Goal: Task Accomplishment & Management: Manage account settings

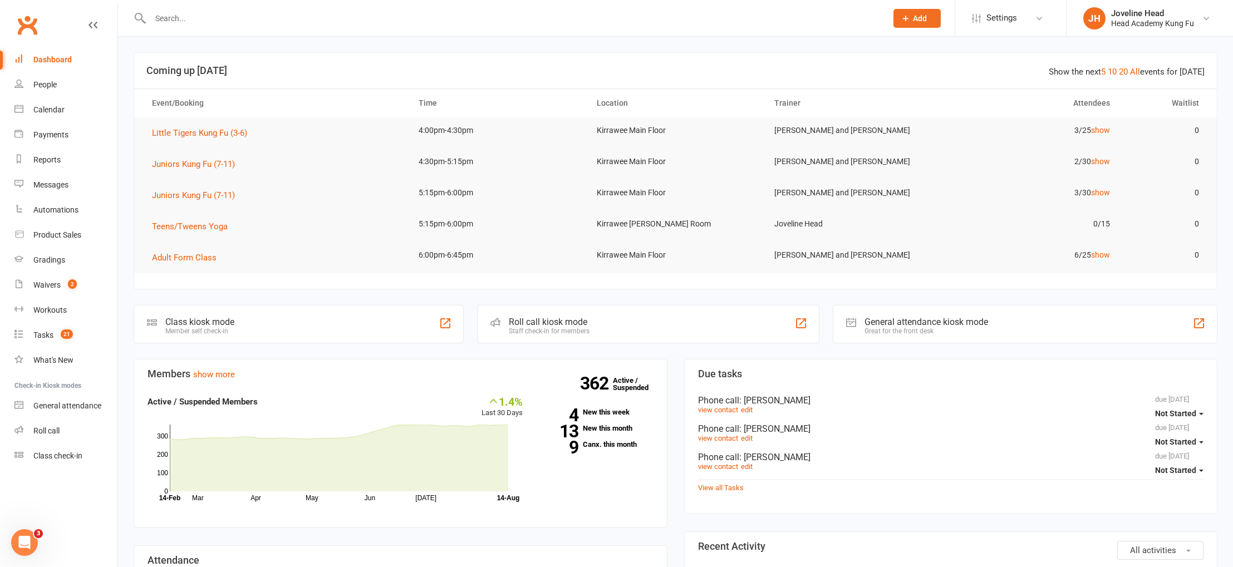
click at [220, 18] on input "text" at bounding box center [513, 19] width 732 height 16
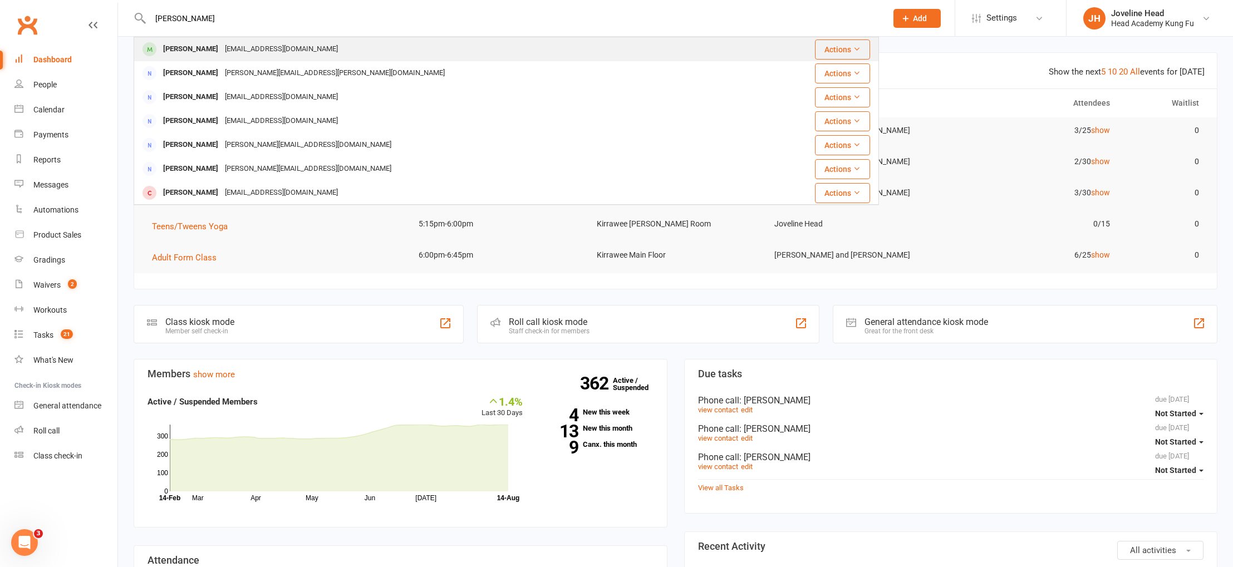
type input "[PERSON_NAME]"
click at [229, 46] on div "mrsalanafraser@gmail.com" at bounding box center [282, 49] width 120 height 16
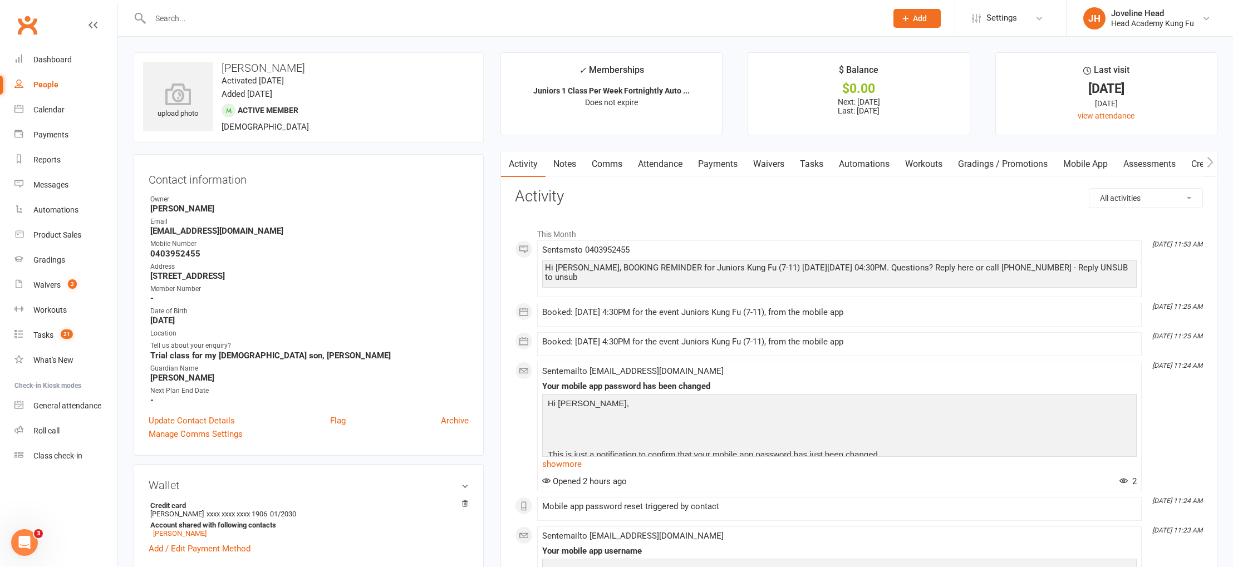
click at [719, 165] on link "Payments" at bounding box center [717, 164] width 55 height 26
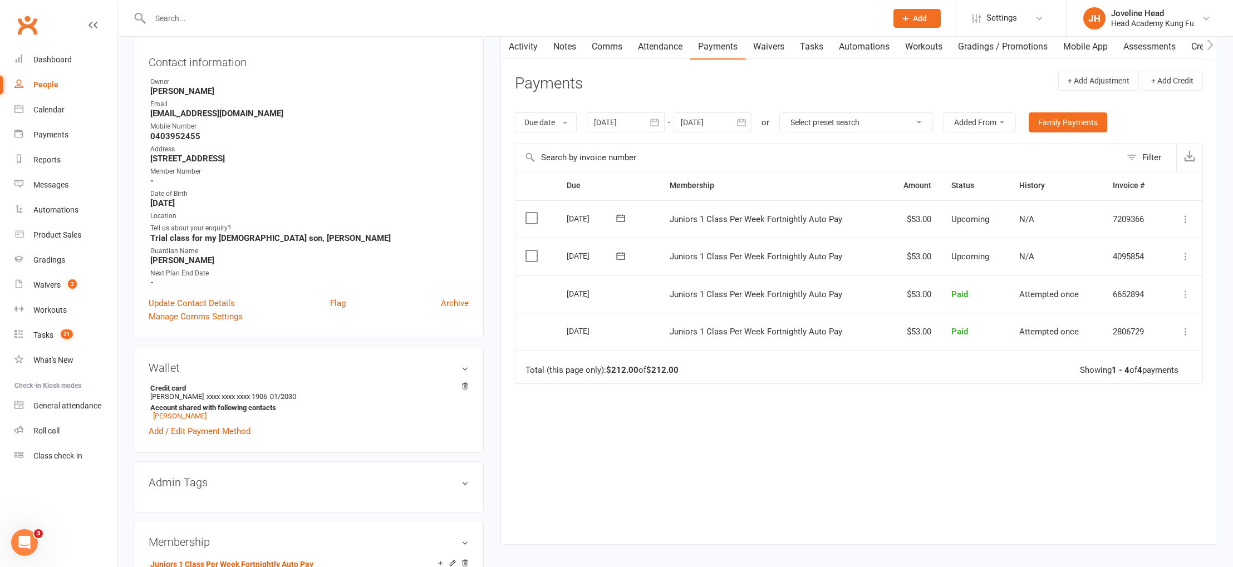
scroll to position [220, 0]
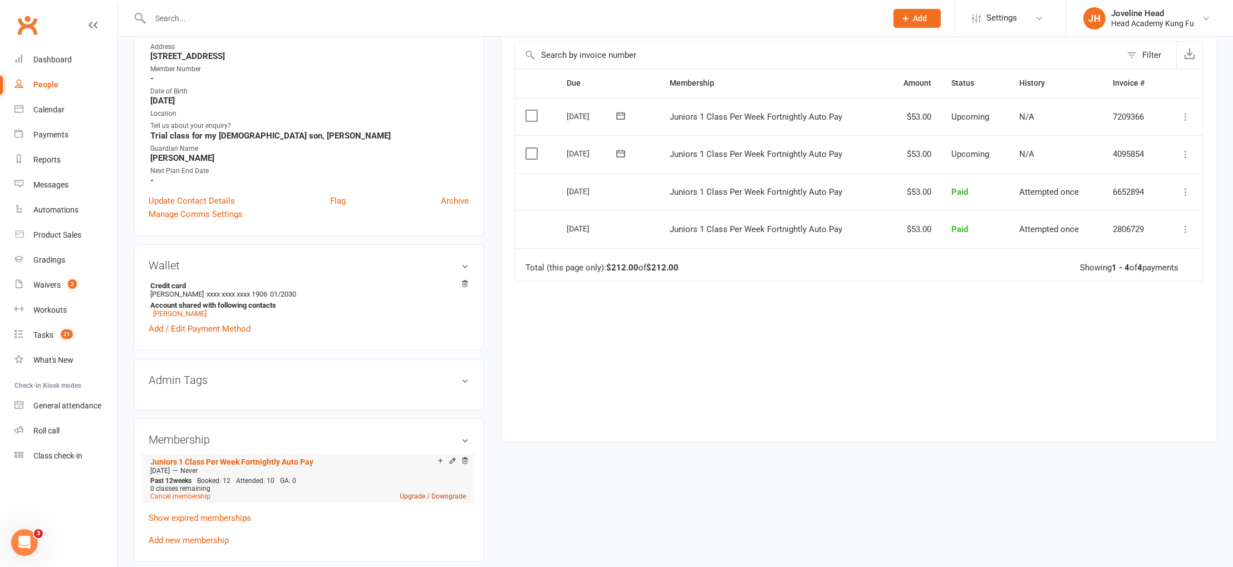
click at [430, 494] on link "Upgrade / Downgrade" at bounding box center [433, 497] width 66 height 8
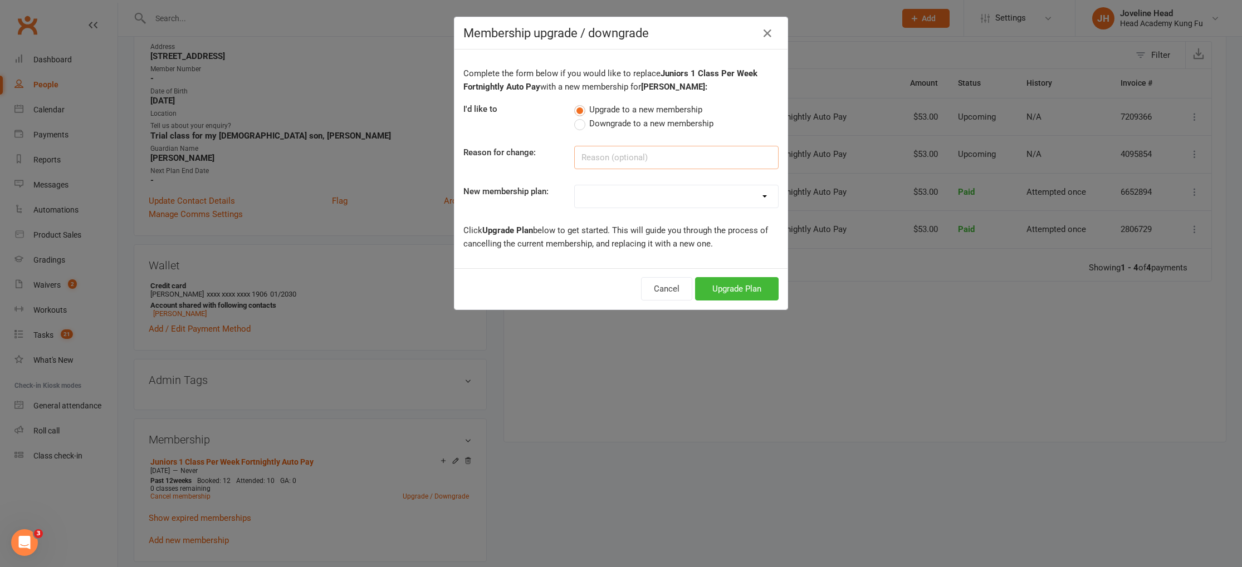
click at [622, 156] on input at bounding box center [676, 157] width 204 height 23
type input "Loves Kung Fu"
click at [635, 190] on select "Little Tigers 1 Class Per week Little Tigers 2 Class Per week Little Tigers 3 C…" at bounding box center [676, 196] width 203 height 22
select select "5"
click at [736, 290] on button "Upgrade Plan" at bounding box center [737, 288] width 84 height 23
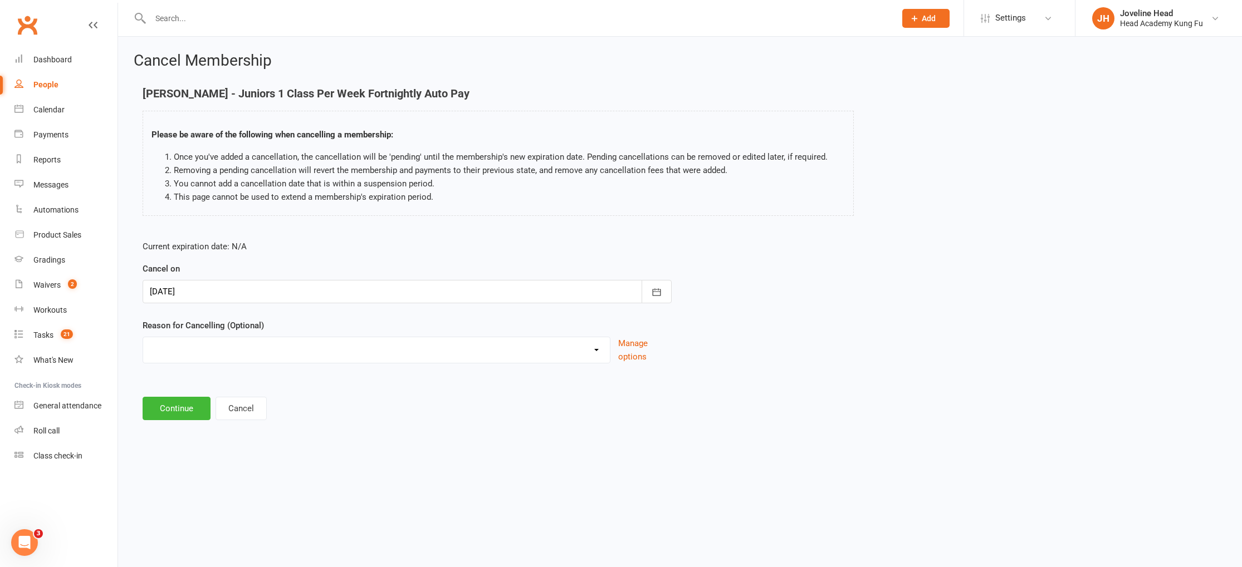
click at [173, 293] on div at bounding box center [407, 291] width 529 height 23
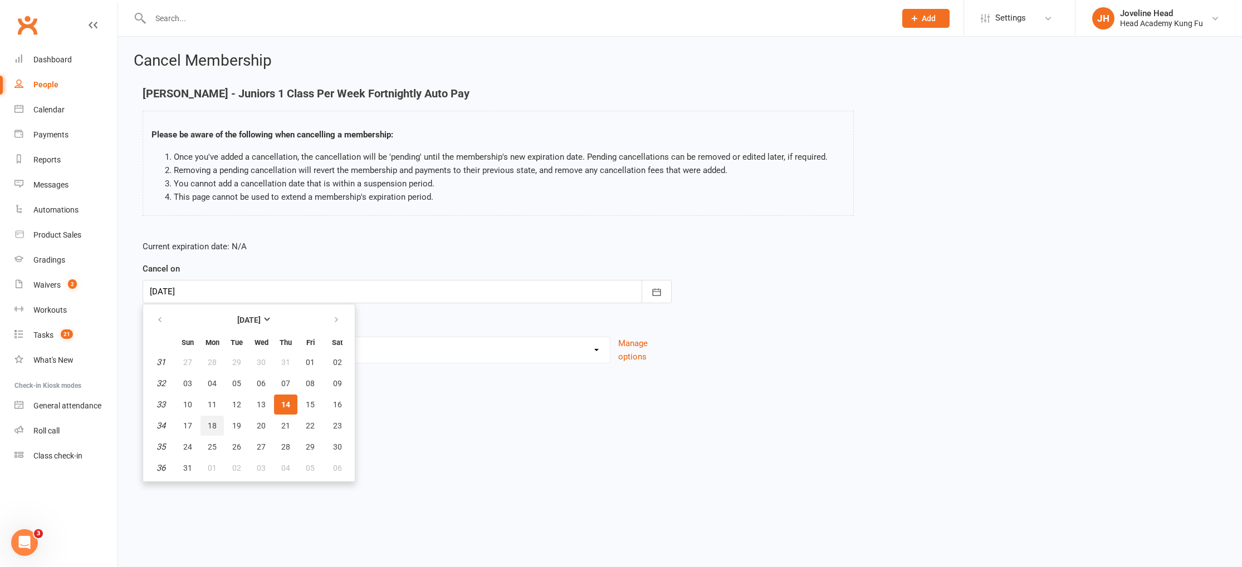
click at [212, 424] on span "18" at bounding box center [212, 425] width 9 height 9
type input "18 Aug 2025"
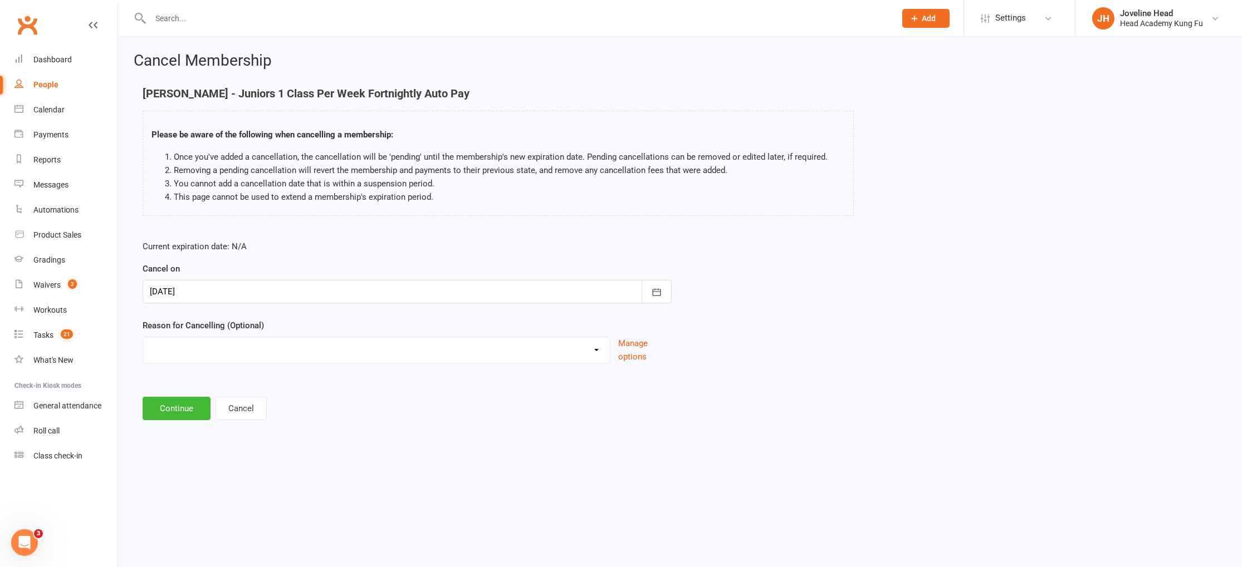
click at [208, 352] on select "Holiday Injury Too many activities Other reason" at bounding box center [376, 348] width 467 height 22
select select "3"
click at [207, 409] on input at bounding box center [407, 408] width 529 height 23
type input "Upgrade to 2 Classes a Week"
click at [175, 465] on button "Continue" at bounding box center [177, 465] width 68 height 23
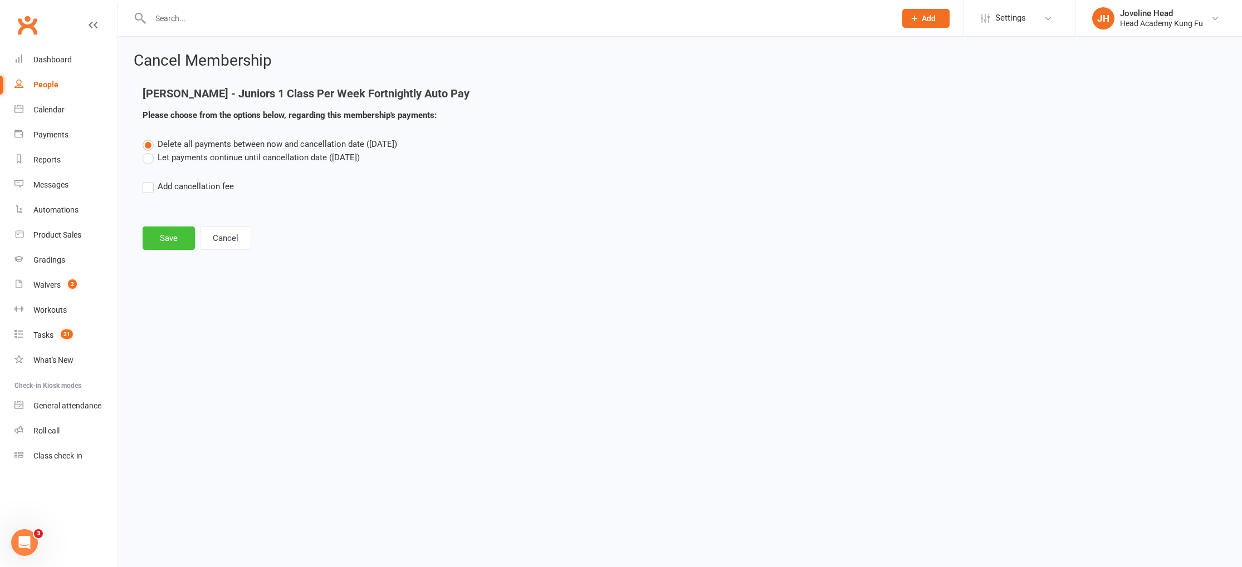
click at [171, 236] on button "Save" at bounding box center [169, 238] width 52 height 23
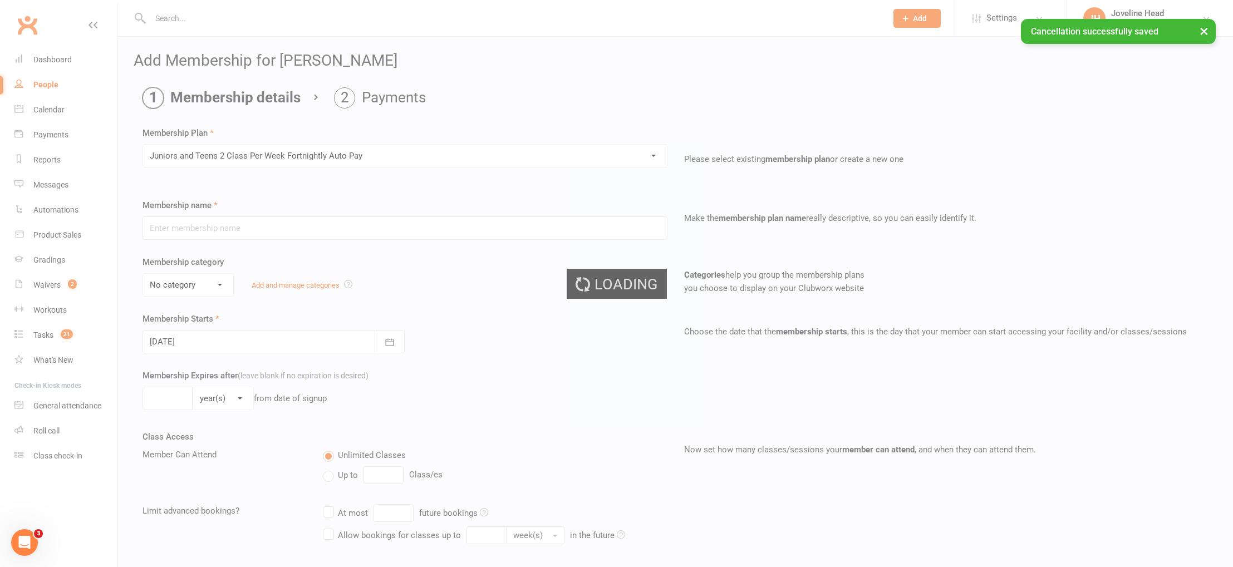
type input "Juniors and Teens 2 Class Per Week Fortnightly Auto Pay"
select select "4"
type input "0"
type input "24"
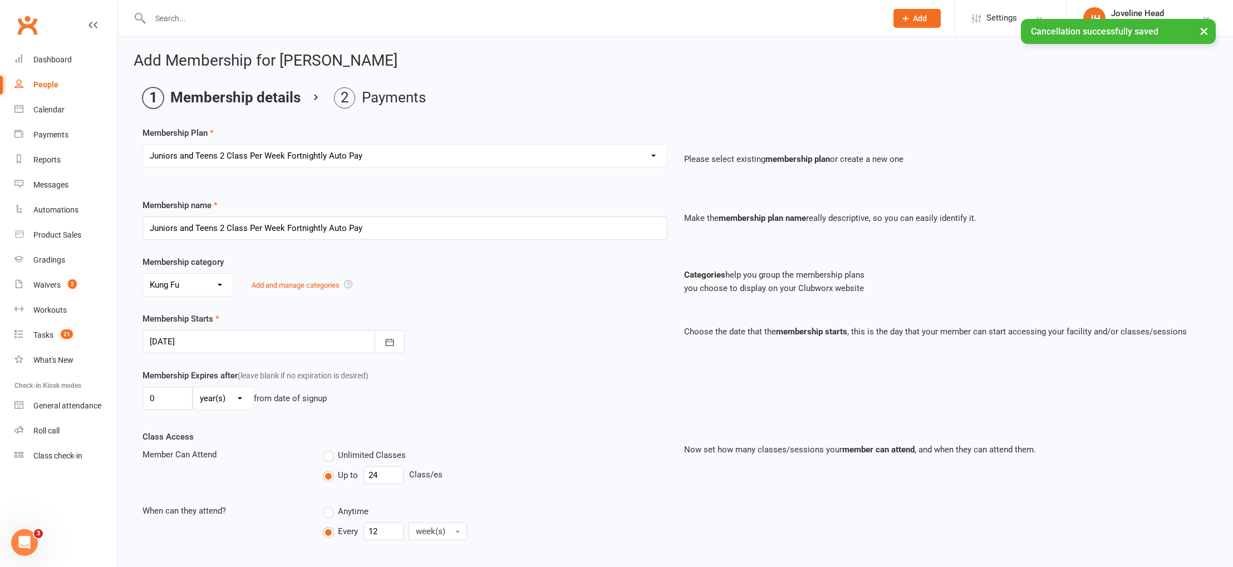
click at [182, 349] on div at bounding box center [274, 341] width 262 height 23
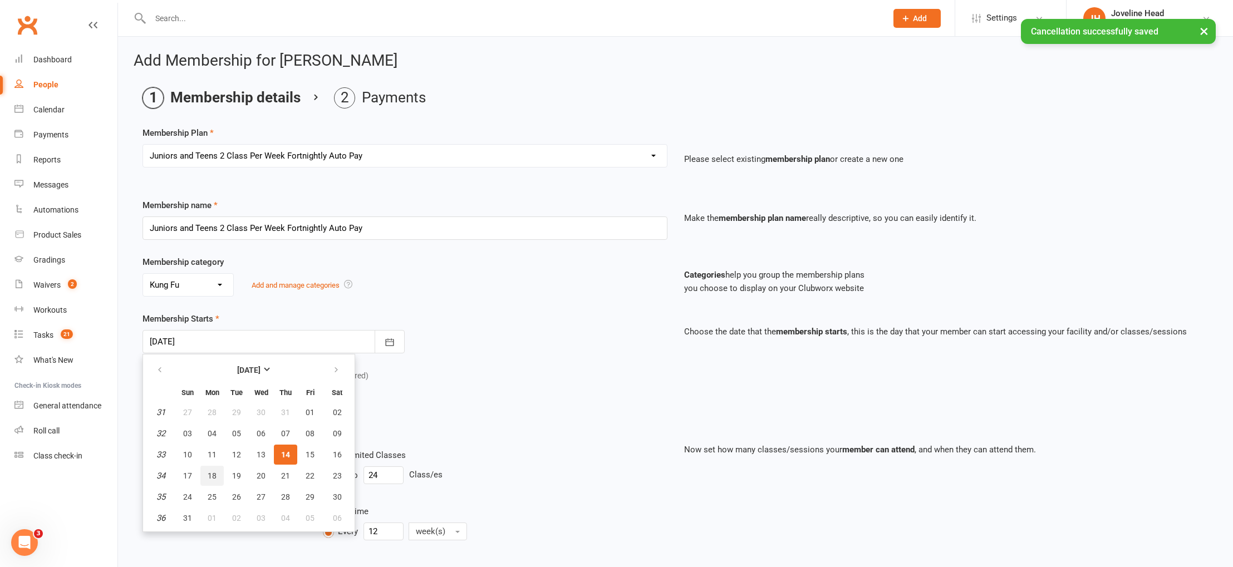
click at [213, 474] on span "18" at bounding box center [212, 476] width 9 height 9
type input "18 Aug 2025"
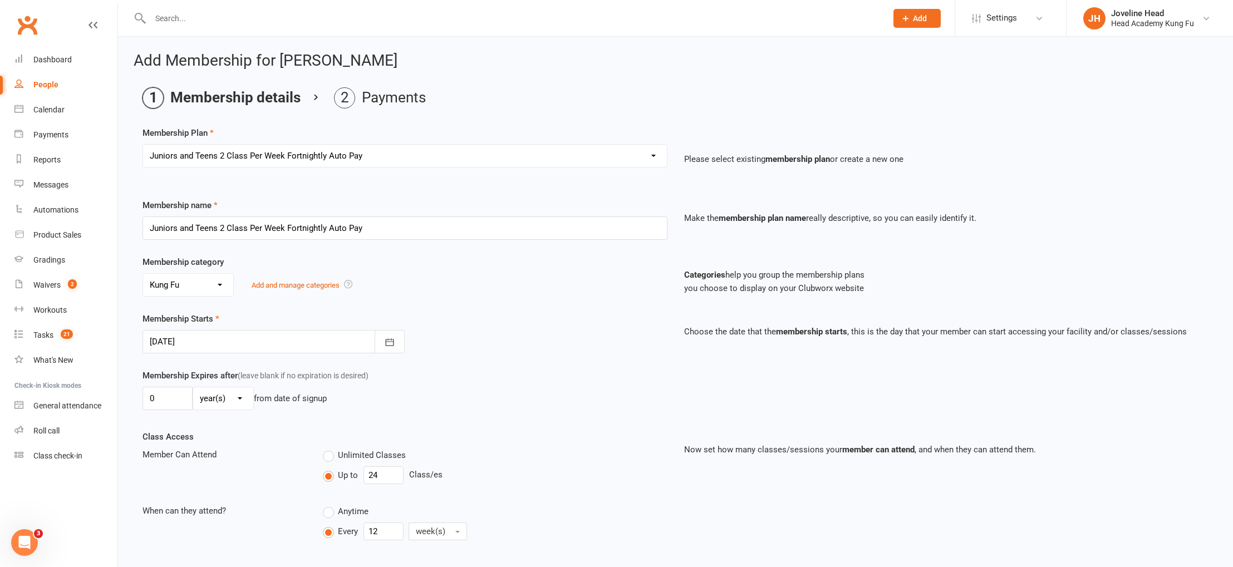
scroll to position [534, 0]
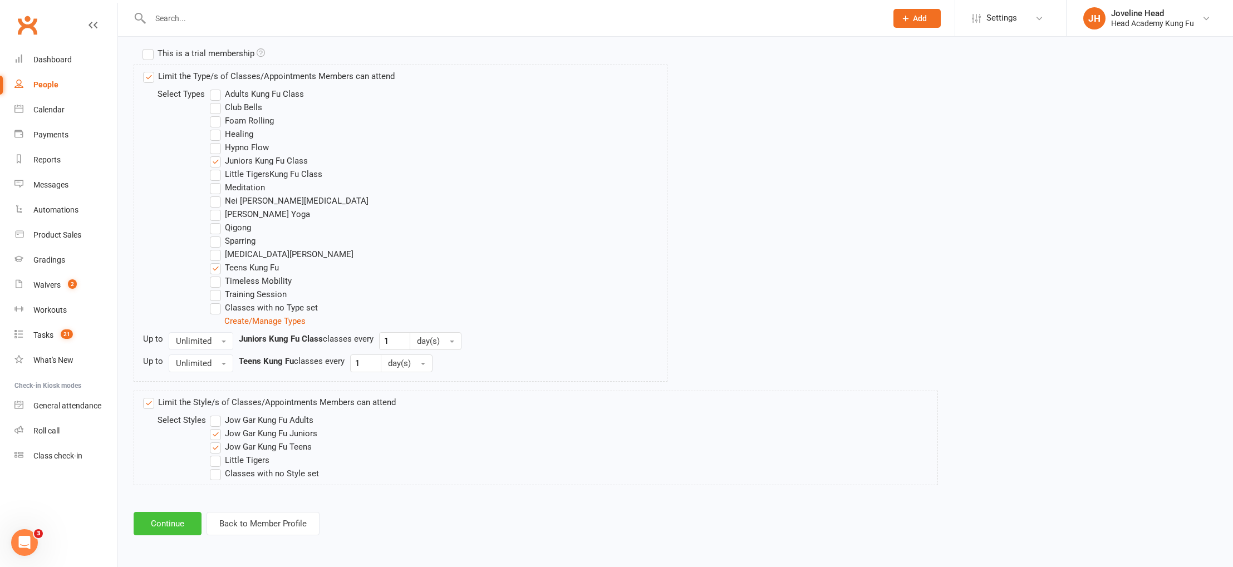
click at [178, 526] on button "Continue" at bounding box center [168, 523] width 68 height 23
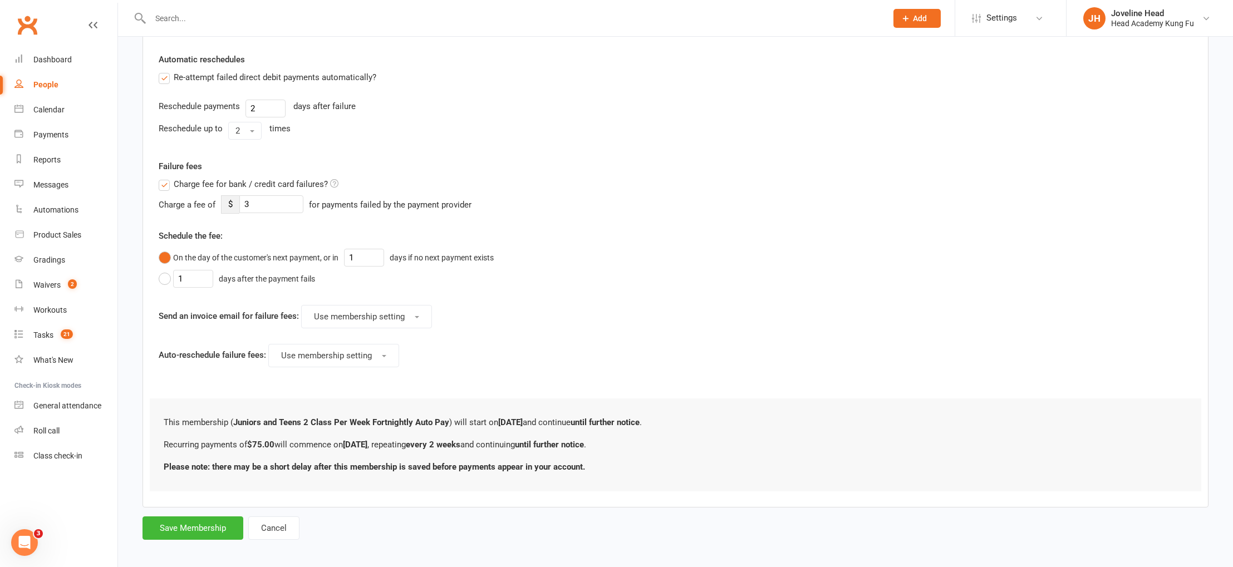
scroll to position [390, 0]
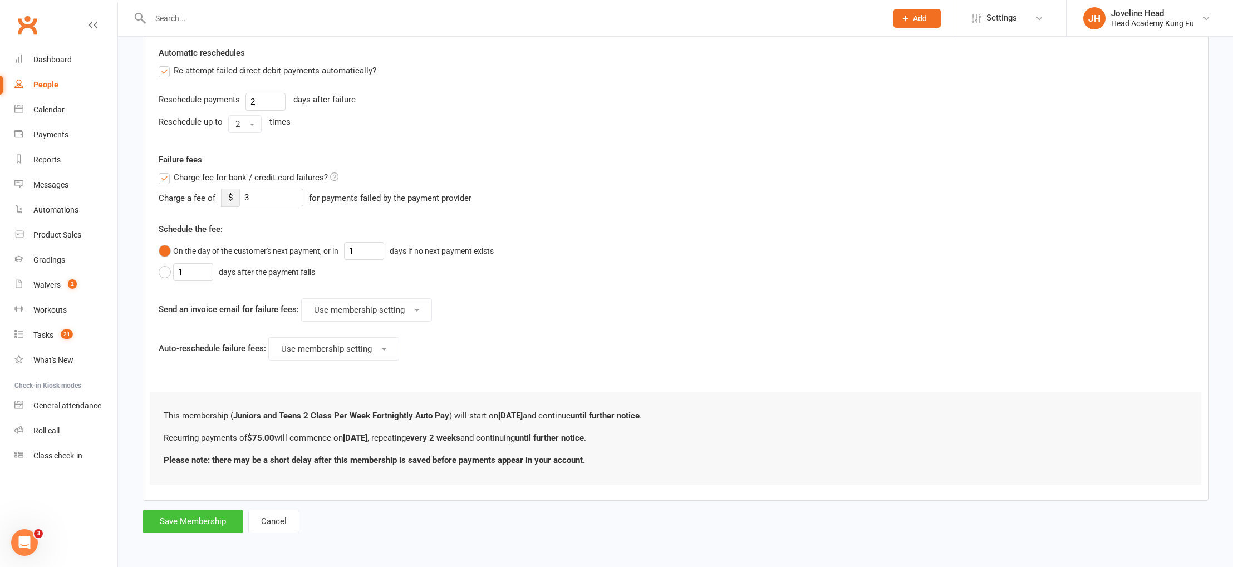
click at [214, 521] on button "Save Membership" at bounding box center [193, 521] width 101 height 23
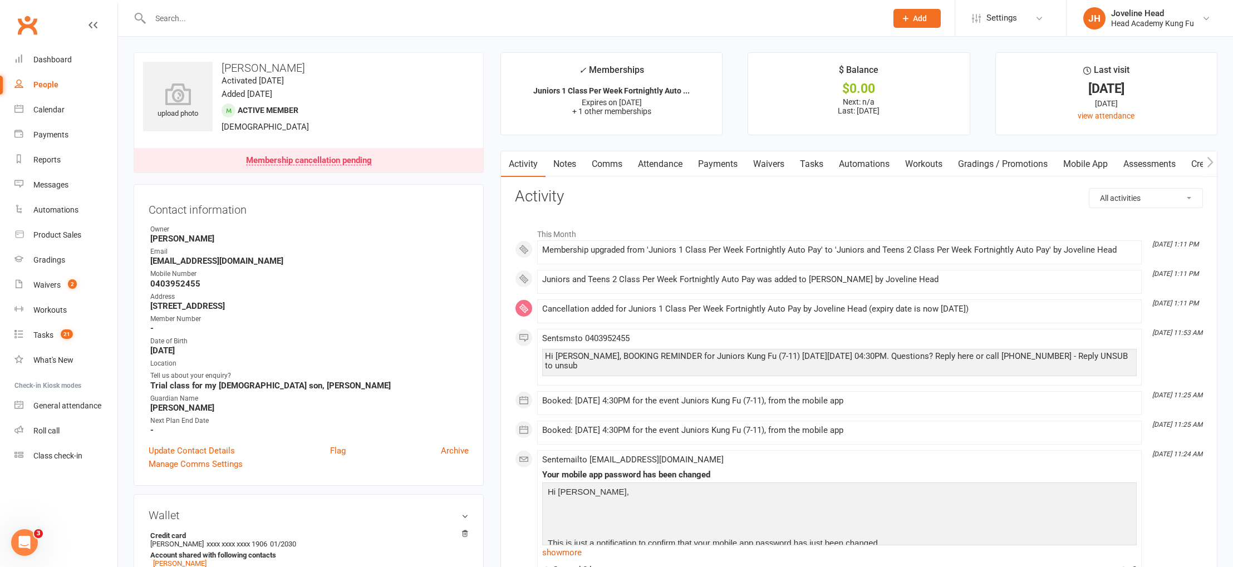
click at [564, 164] on link "Notes" at bounding box center [565, 164] width 38 height 26
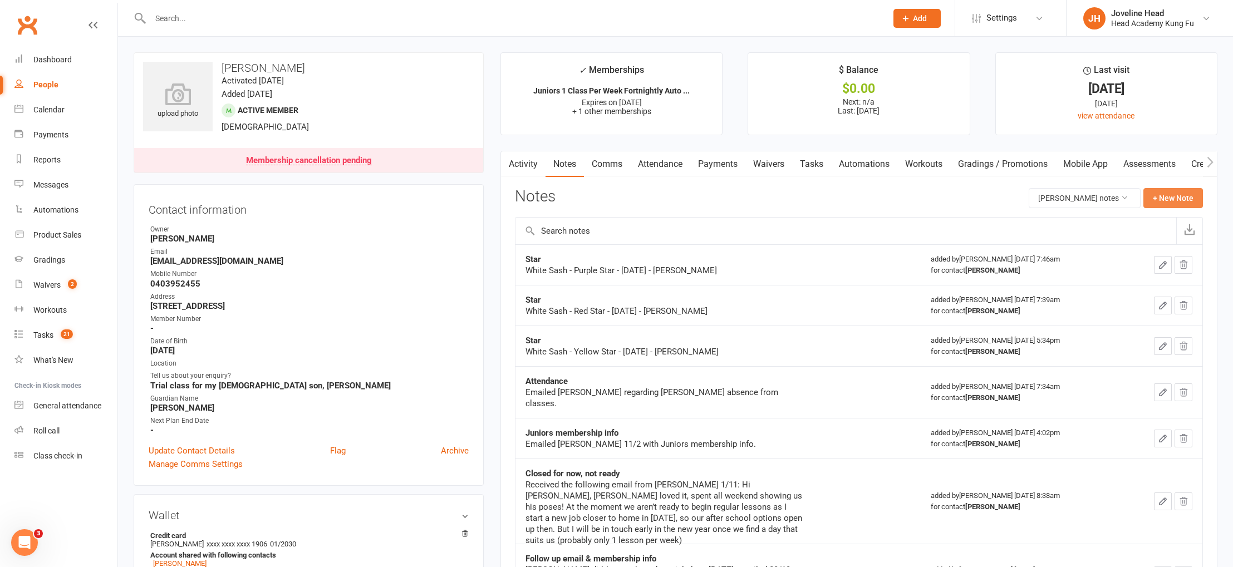
click at [1163, 202] on button "+ New Note" at bounding box center [1174, 198] width 60 height 20
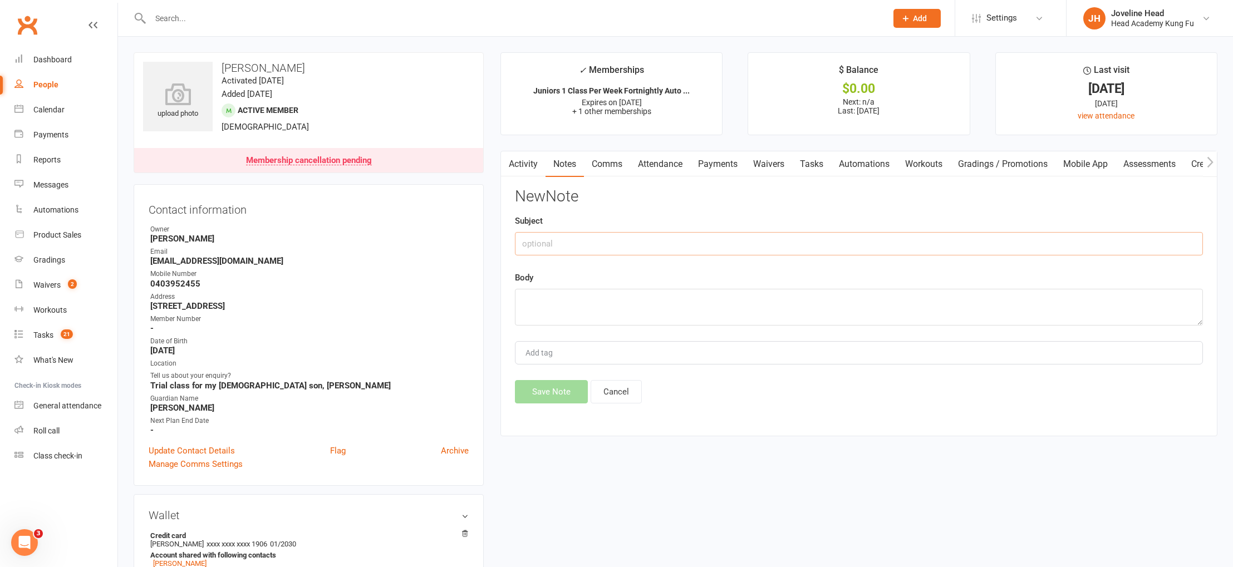
click at [561, 243] on input "text" at bounding box center [859, 243] width 688 height 23
type input "14/8 - Upgraded to 2 Classes A Week"
paste textarea "Joveline Head 1:13 PM (0 minutes ago) to Alana Hi Alana it's Joveline Head here…"
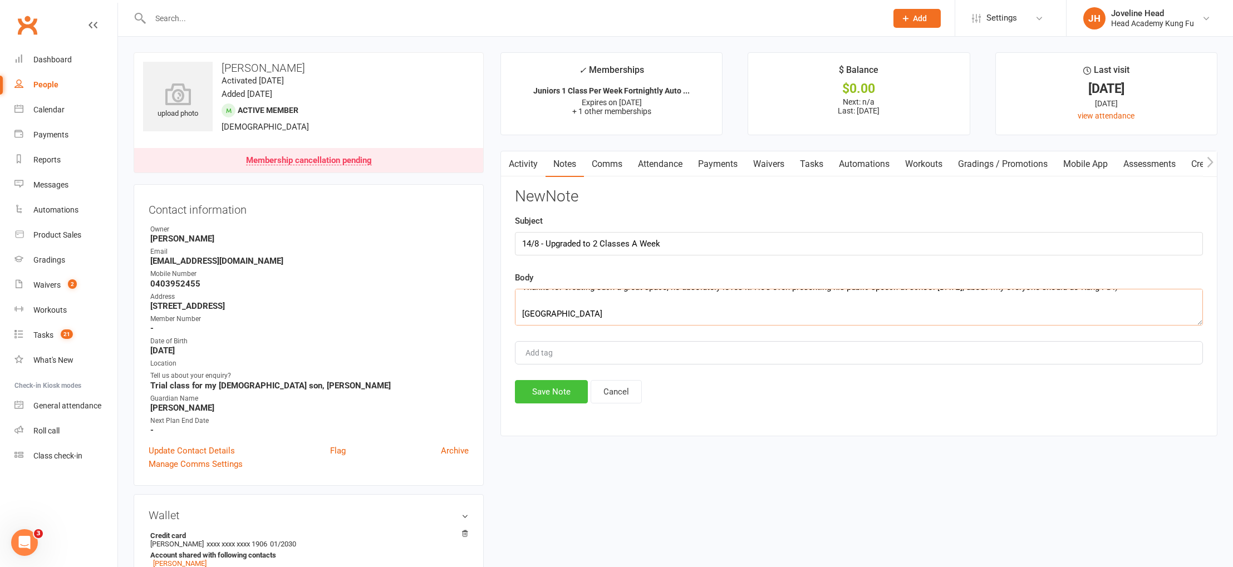
type textarea "Joveline Head 1:13 PM (0 minutes ago) to Alana Hi Alana it's Joveline Head here…"
click at [556, 393] on button "Save Note" at bounding box center [551, 391] width 73 height 23
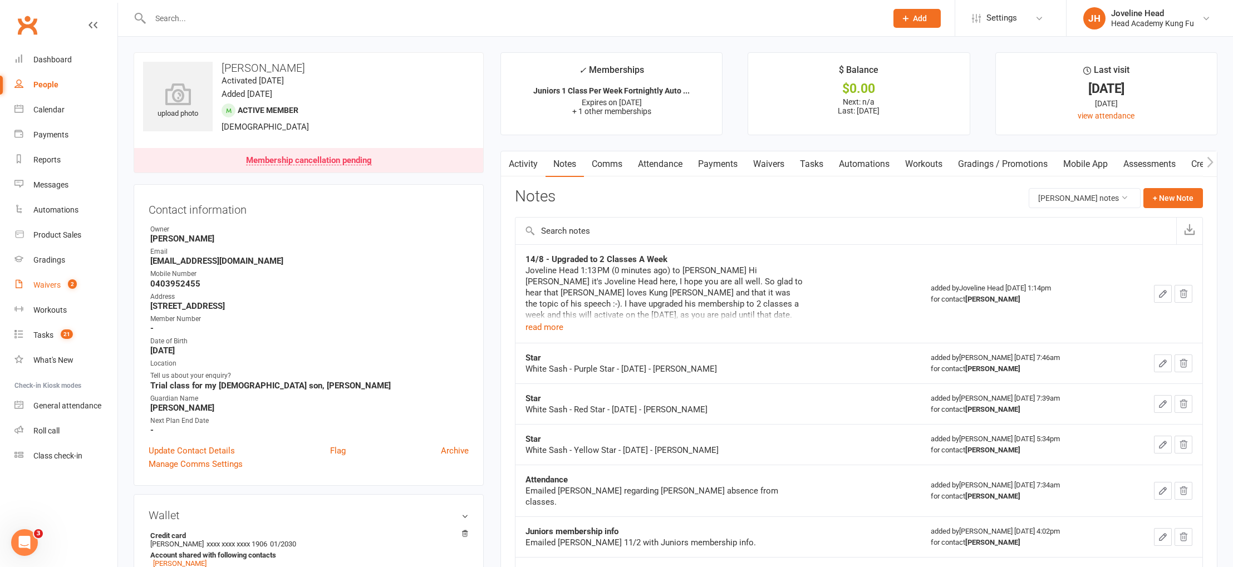
click at [59, 283] on div "Waivers" at bounding box center [46, 285] width 27 height 9
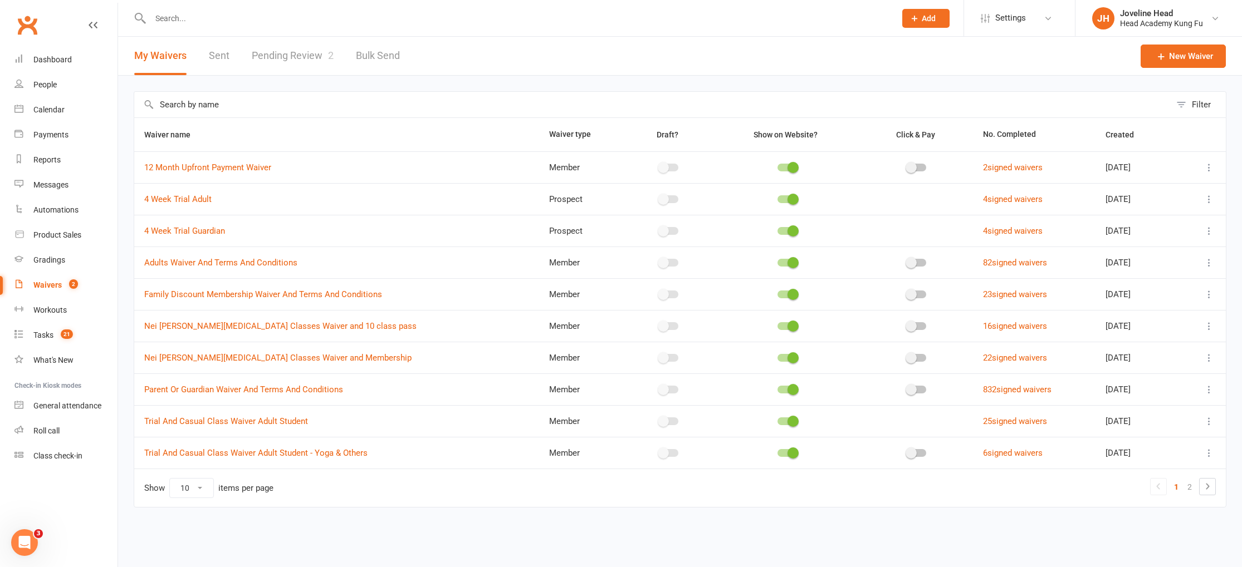
click at [300, 53] on link "Pending Review 2" at bounding box center [293, 56] width 82 height 38
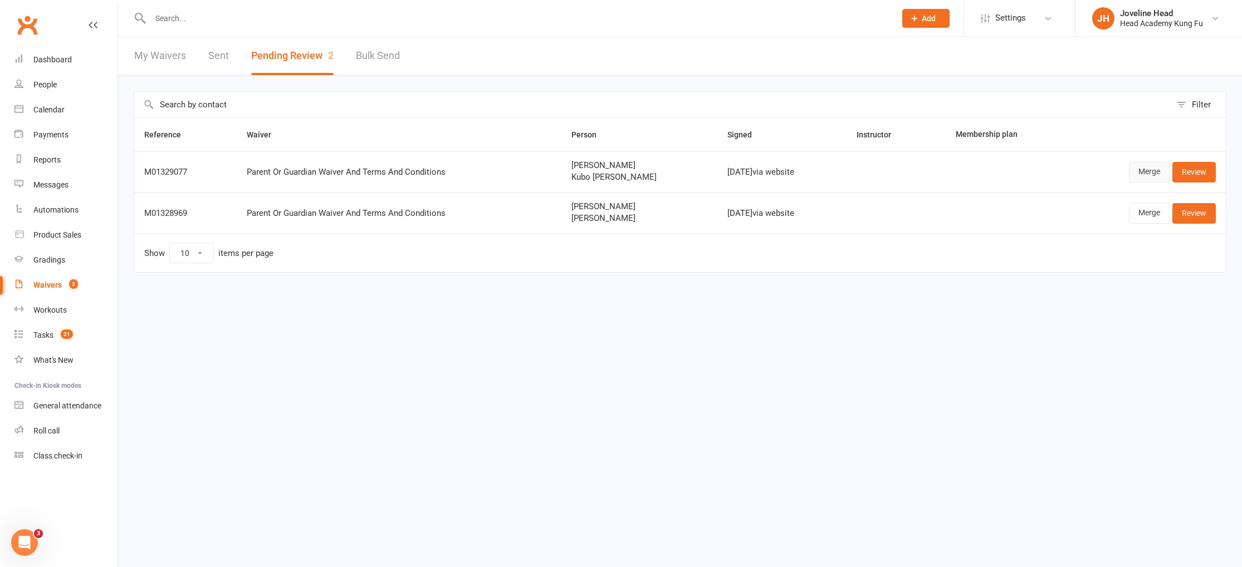
click at [1145, 171] on link "Merge" at bounding box center [1149, 172] width 41 height 20
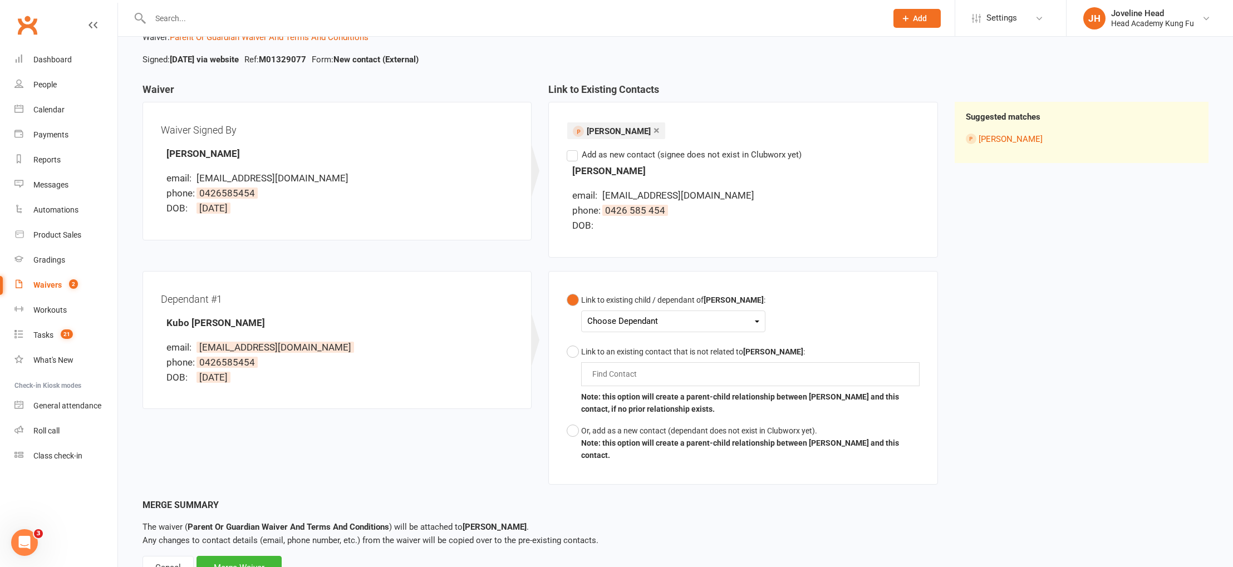
scroll to position [72, 0]
click at [757, 322] on icon at bounding box center [757, 322] width 4 height 2
click at [658, 349] on link "Kubo [PERSON_NAME]" at bounding box center [652, 348] width 129 height 24
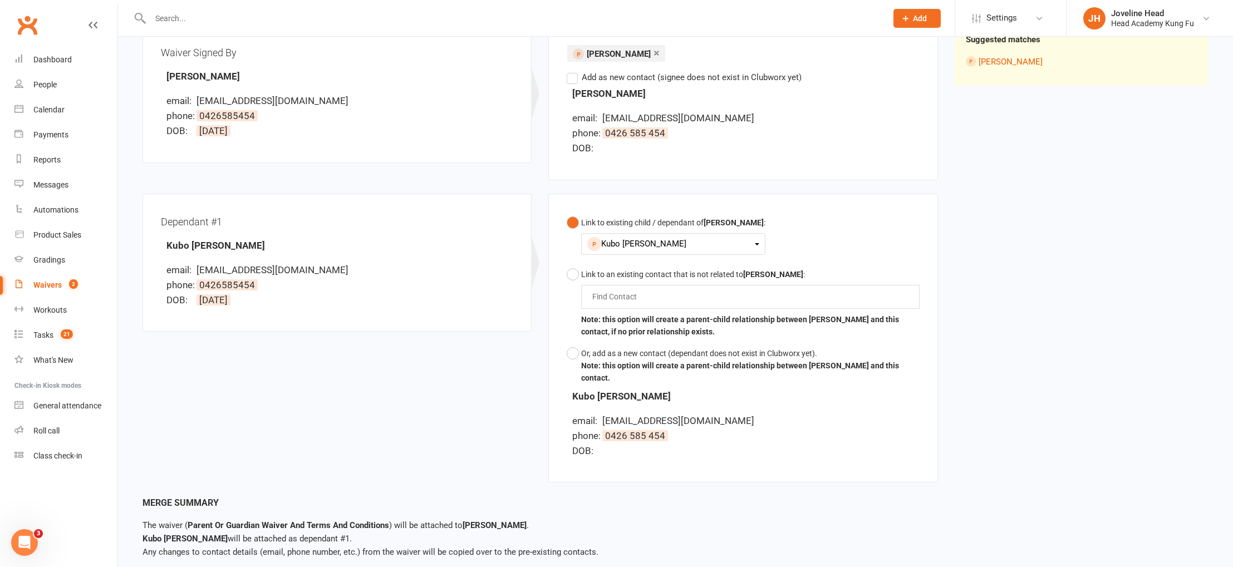
scroll to position [97, 0]
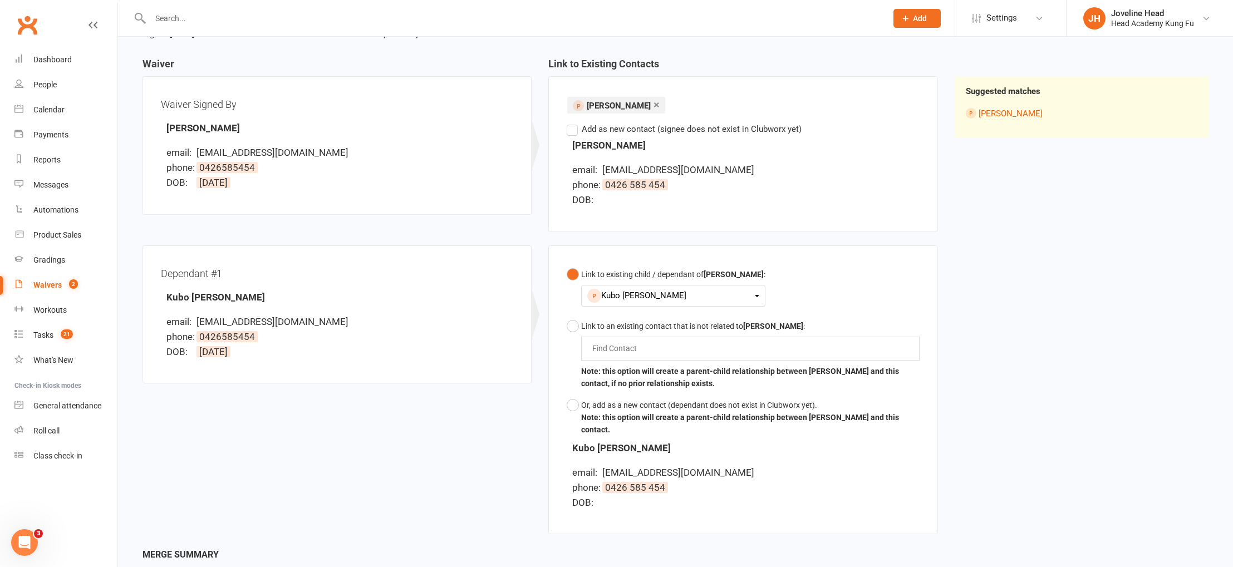
click at [91, 24] on icon at bounding box center [93, 25] width 9 height 9
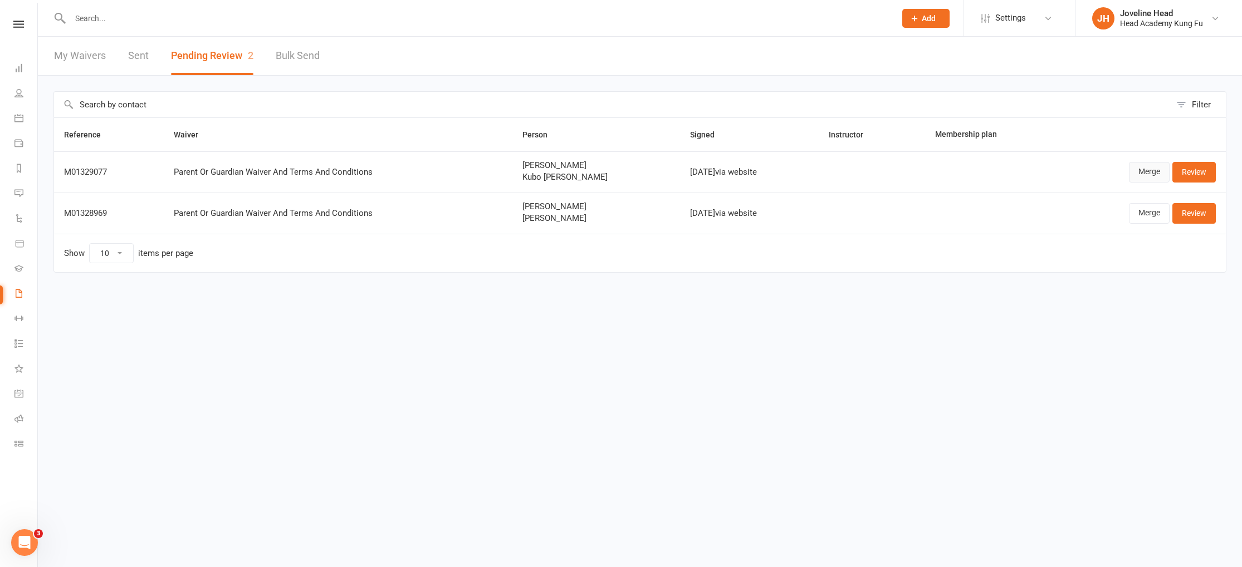
click at [1151, 171] on link "Merge" at bounding box center [1149, 172] width 41 height 20
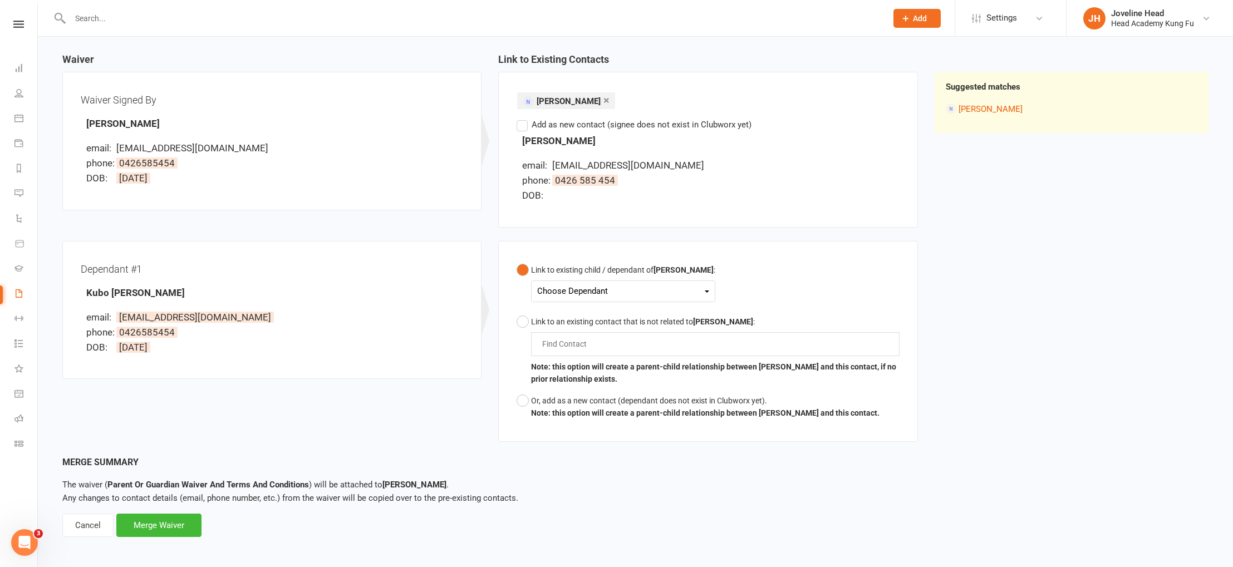
scroll to position [106, 0]
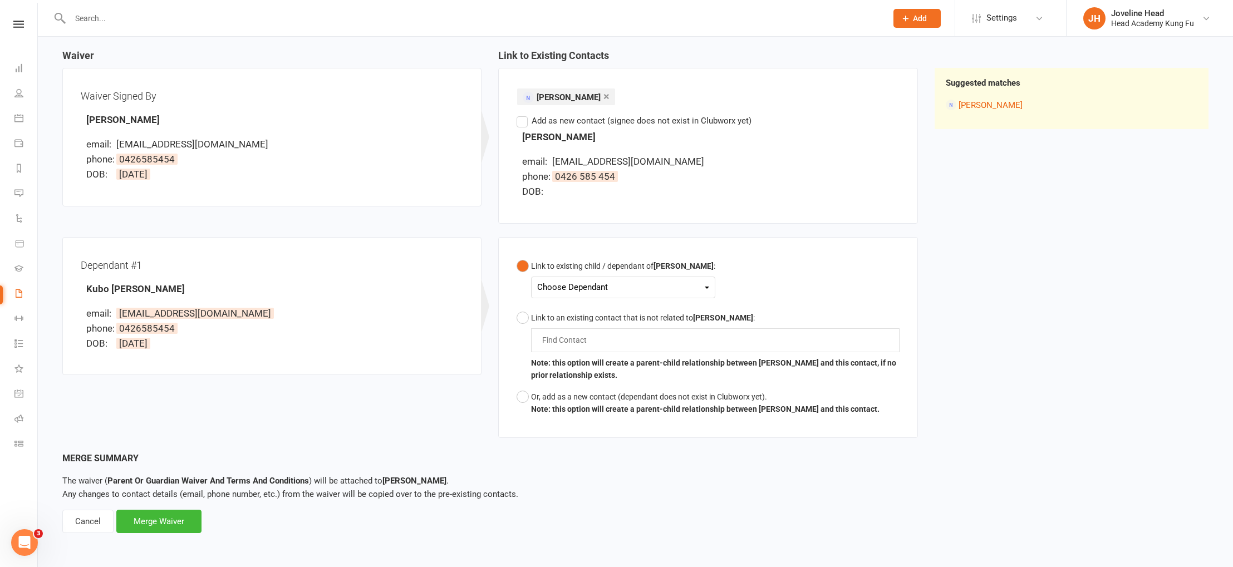
click at [688, 282] on div "Choose Dependant" at bounding box center [623, 287] width 172 height 15
click at [613, 313] on link "Kubo [PERSON_NAME]" at bounding box center [602, 314] width 129 height 24
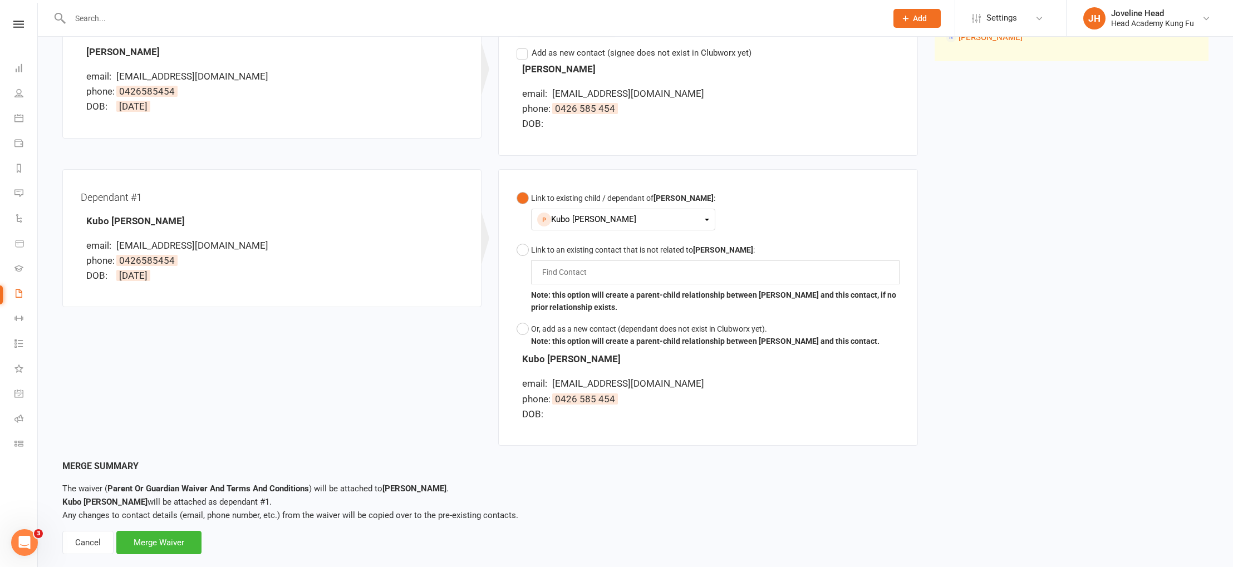
scroll to position [194, 0]
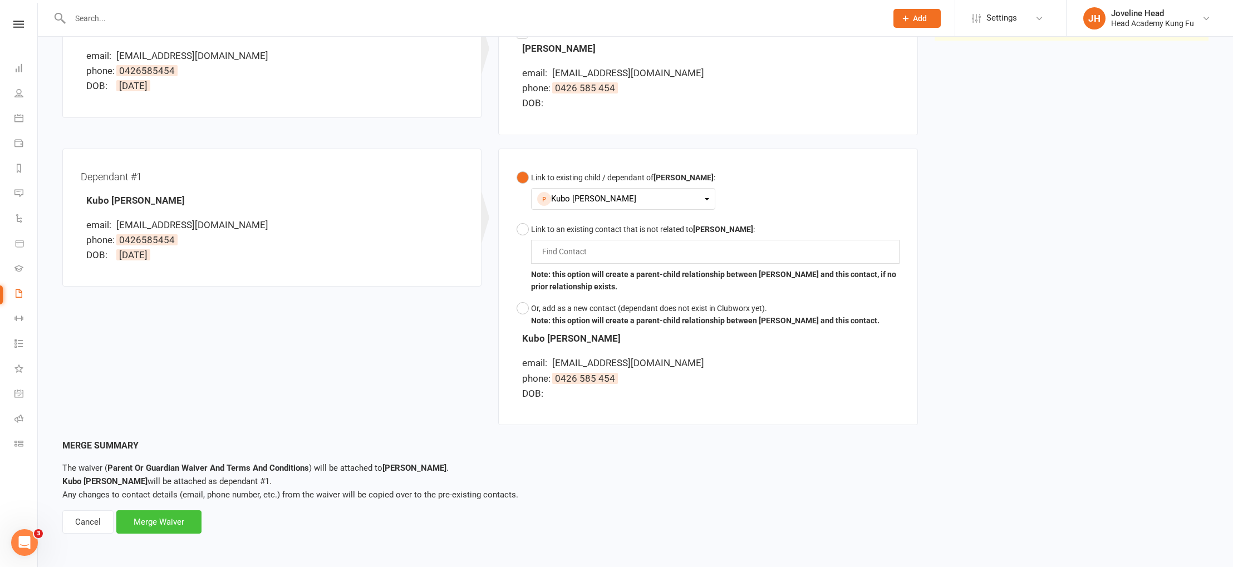
click at [158, 521] on div "Merge Waiver" at bounding box center [158, 522] width 85 height 23
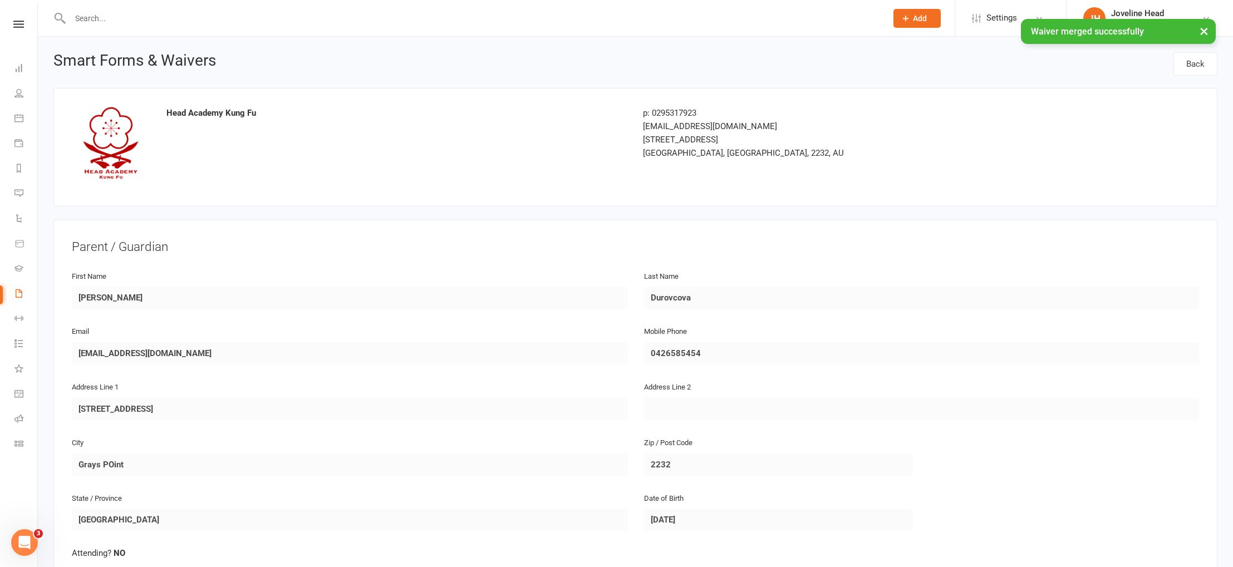
click at [1203, 30] on button "×" at bounding box center [1204, 31] width 20 height 24
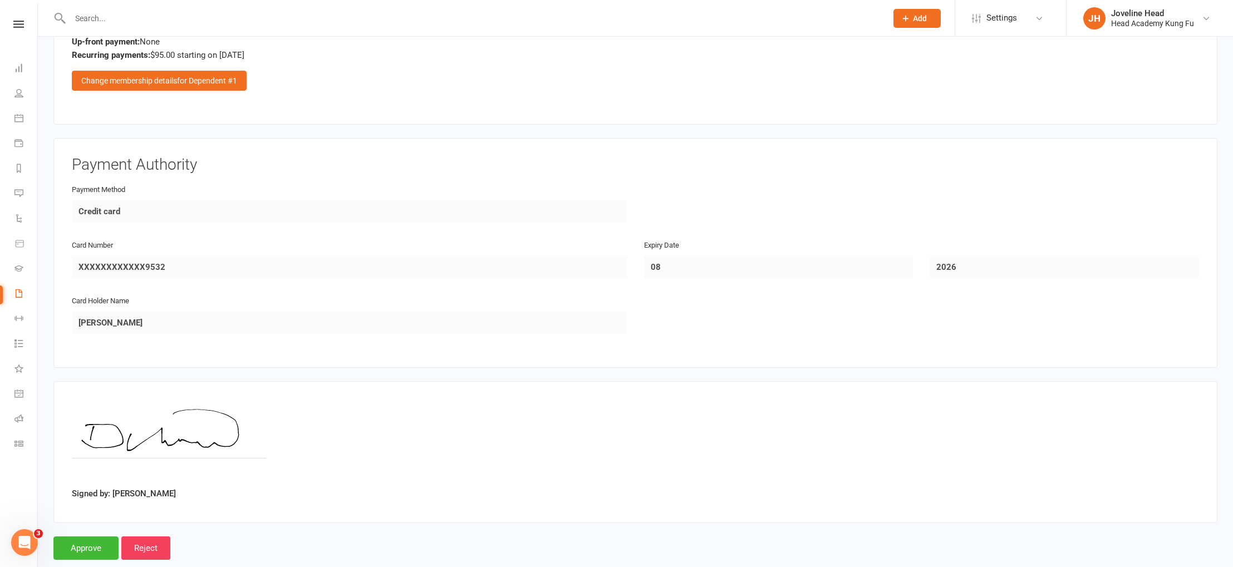
scroll to position [1394, 0]
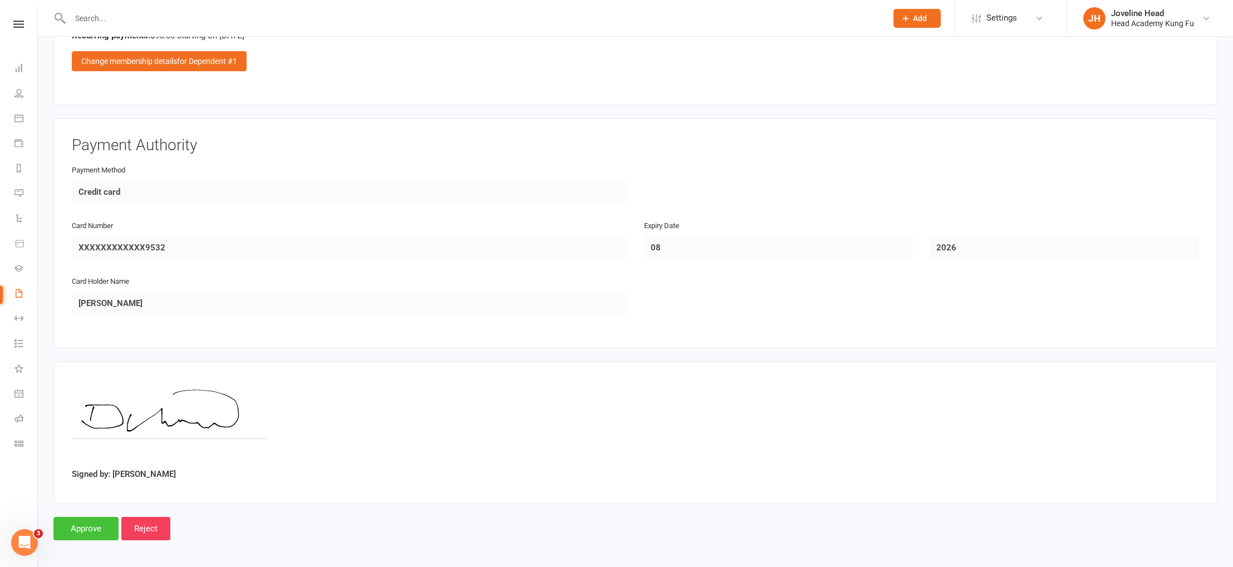
click at [87, 524] on input "Approve" at bounding box center [85, 528] width 65 height 23
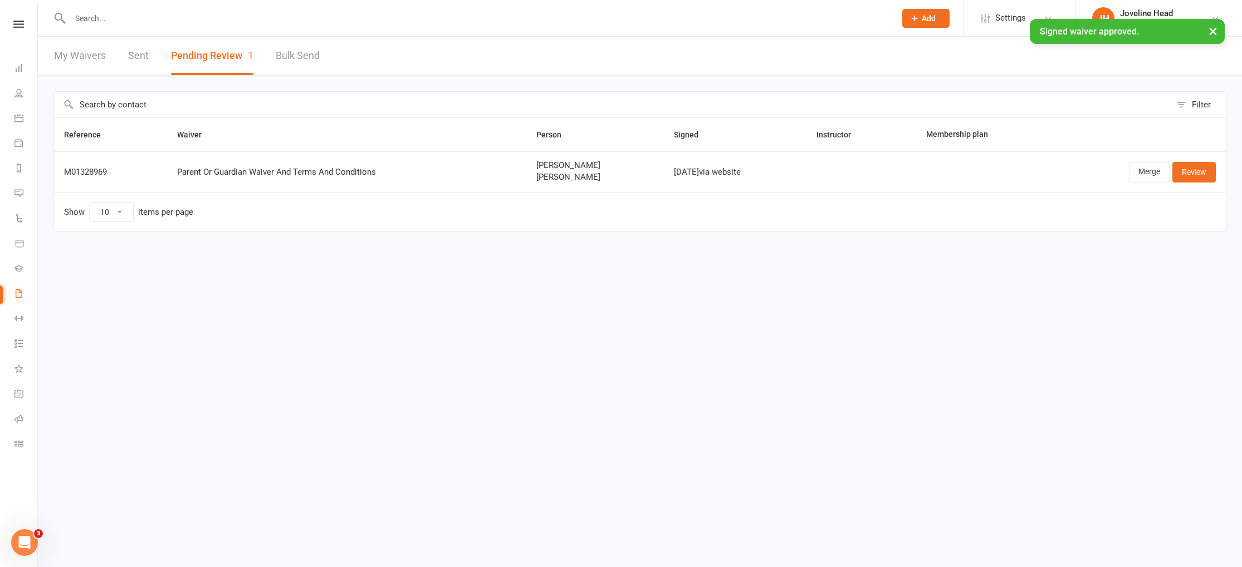
click at [1214, 31] on button "×" at bounding box center [1213, 31] width 20 height 24
click at [1151, 169] on link "Merge" at bounding box center [1149, 172] width 41 height 20
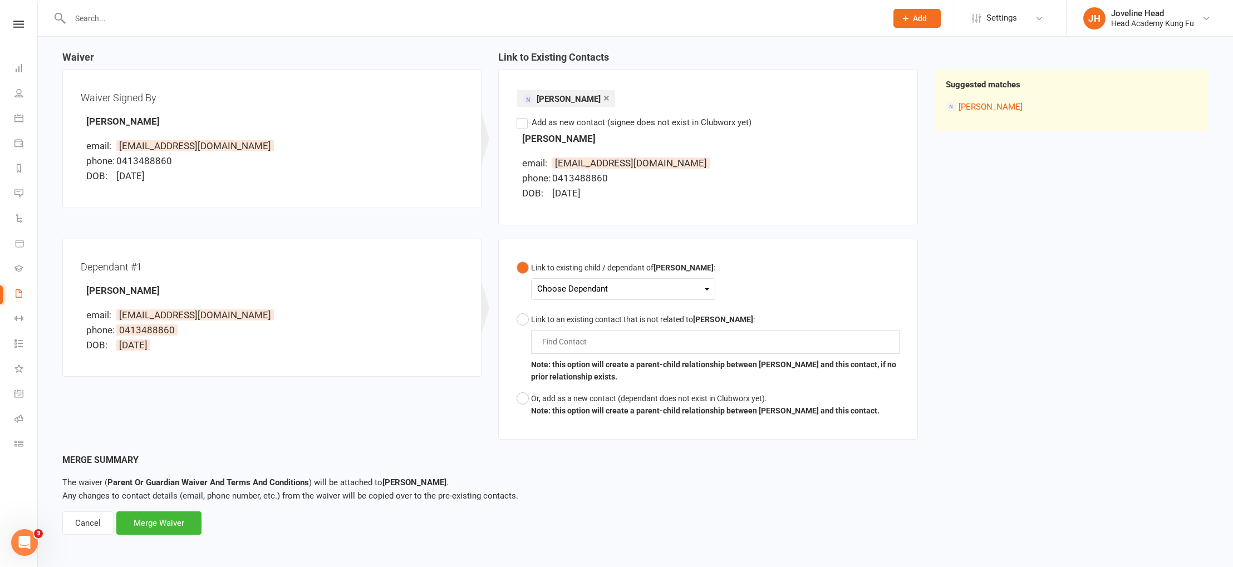
scroll to position [106, 0]
click at [630, 290] on div "Choose Dependant" at bounding box center [623, 287] width 172 height 15
click at [848, 236] on div "Link to Existing Contacts × Cam Martin Find Contact Add as new contact (signee …" at bounding box center [708, 143] width 436 height 187
click at [526, 319] on button "Link to an existing contact that is not related to Cam Martin : Find Contact No…" at bounding box center [708, 346] width 383 height 79
click at [526, 398] on button "Or, add as a new contact (dependant does not exist in Clubworx yet). Note: this…" at bounding box center [698, 403] width 363 height 34
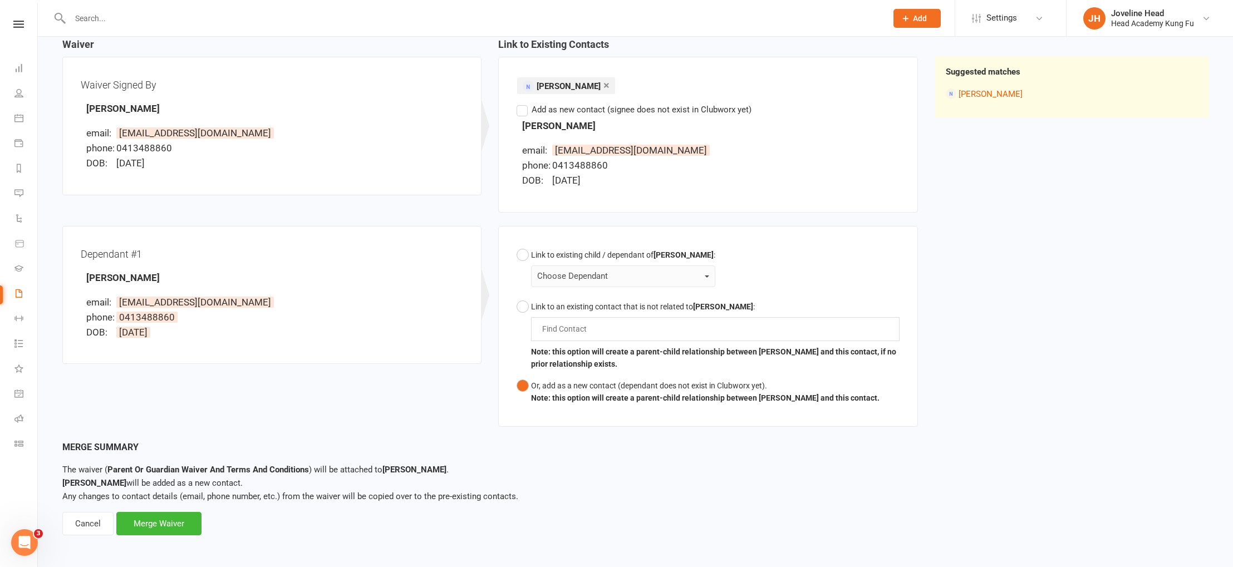
scroll to position [117, 0]
click at [687, 278] on div "Choose Dependant" at bounding box center [623, 276] width 172 height 15
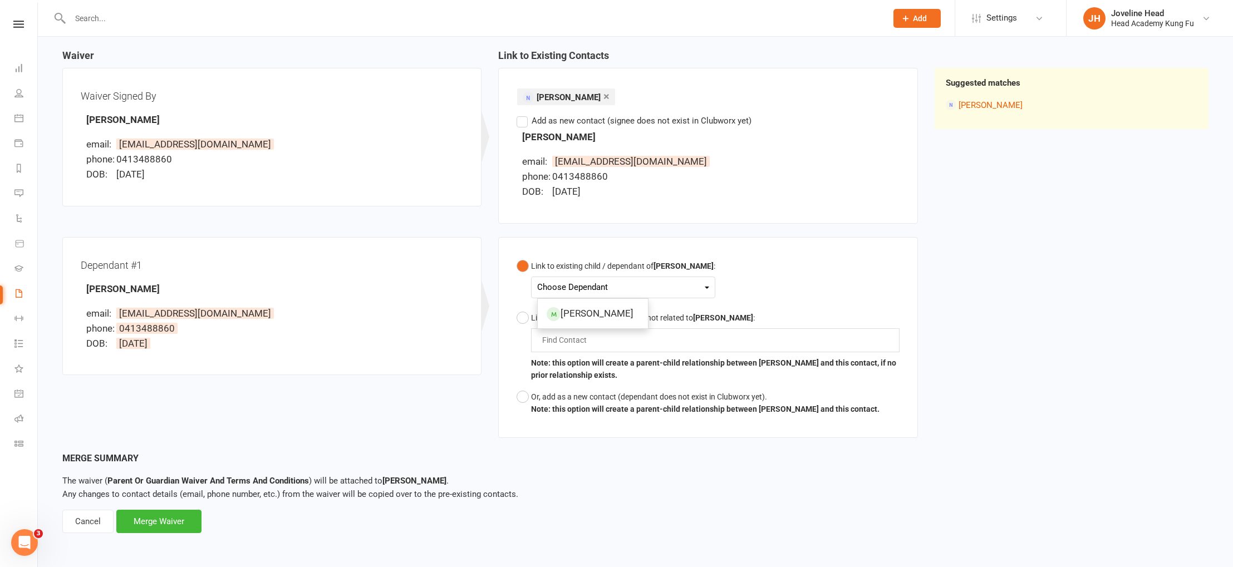
click at [687, 278] on div "Choose Dependant Atticus Martin" at bounding box center [623, 288] width 184 height 22
click at [522, 398] on button "Or, add as a new contact (dependant does not exist in Clubworx yet). Note: this…" at bounding box center [698, 403] width 363 height 34
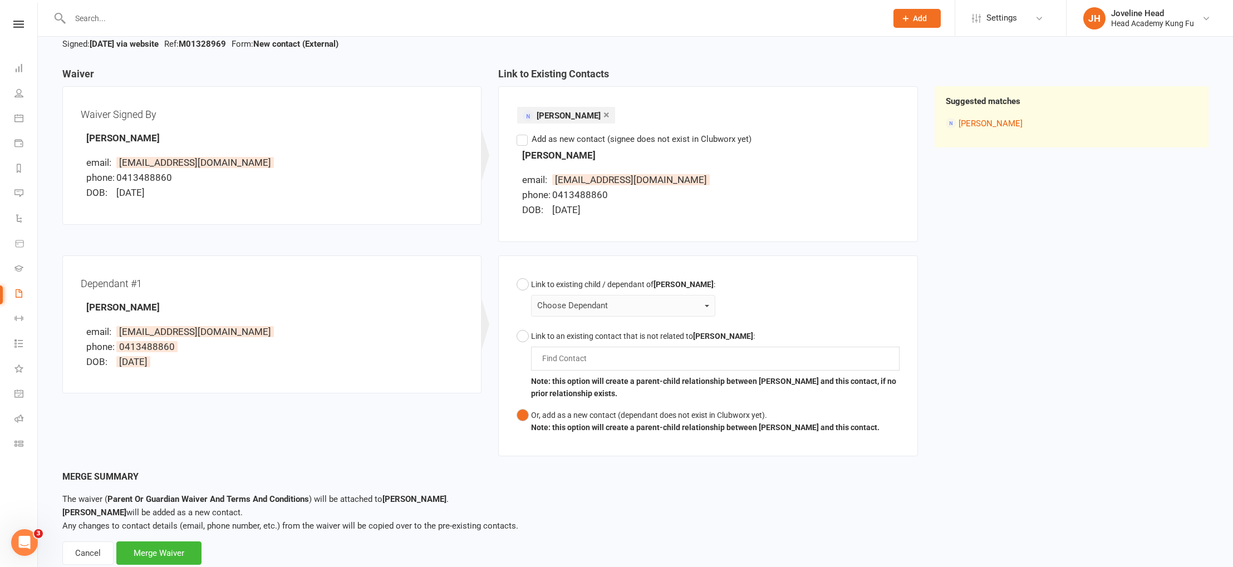
scroll to position [119, 0]
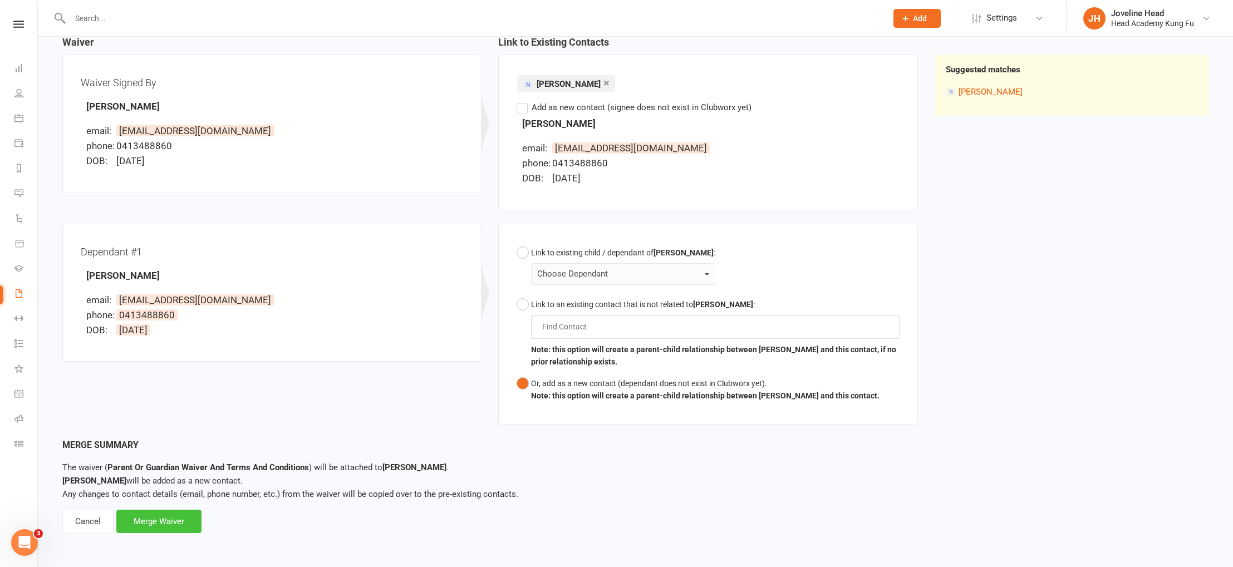
click at [173, 523] on div "Merge Waiver" at bounding box center [158, 521] width 85 height 23
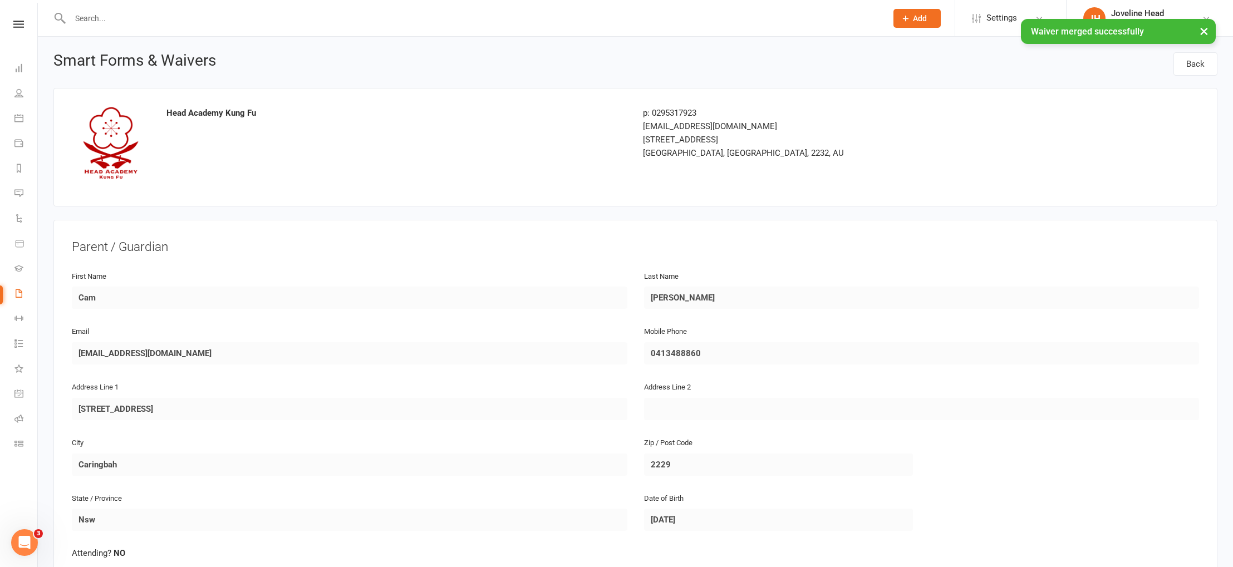
click at [1206, 30] on button "×" at bounding box center [1204, 31] width 20 height 24
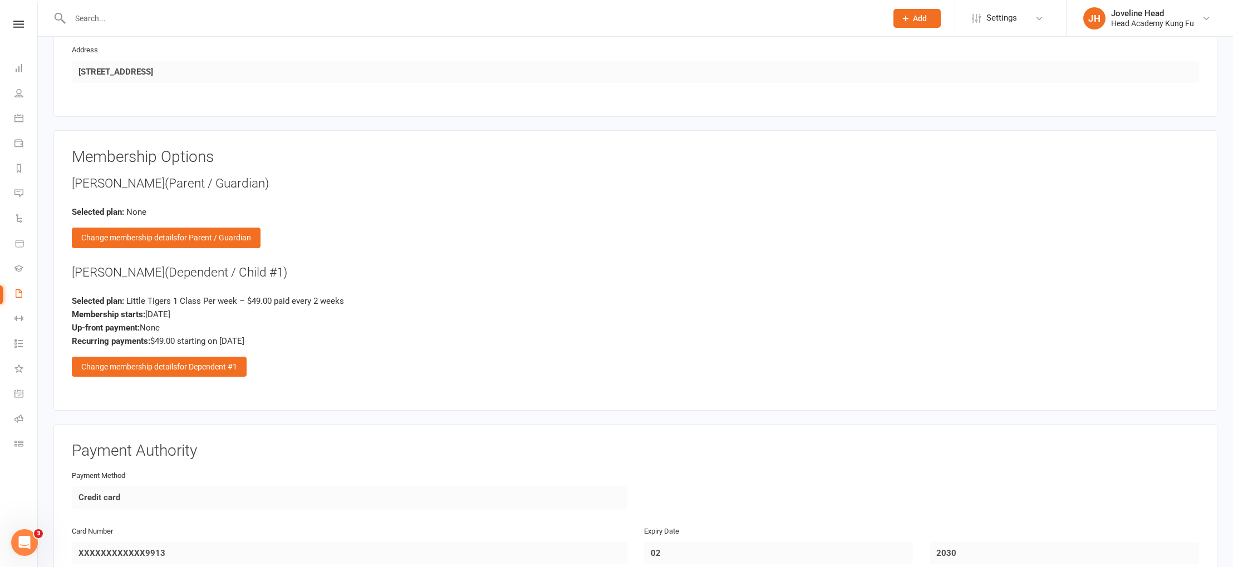
scroll to position [1096, 0]
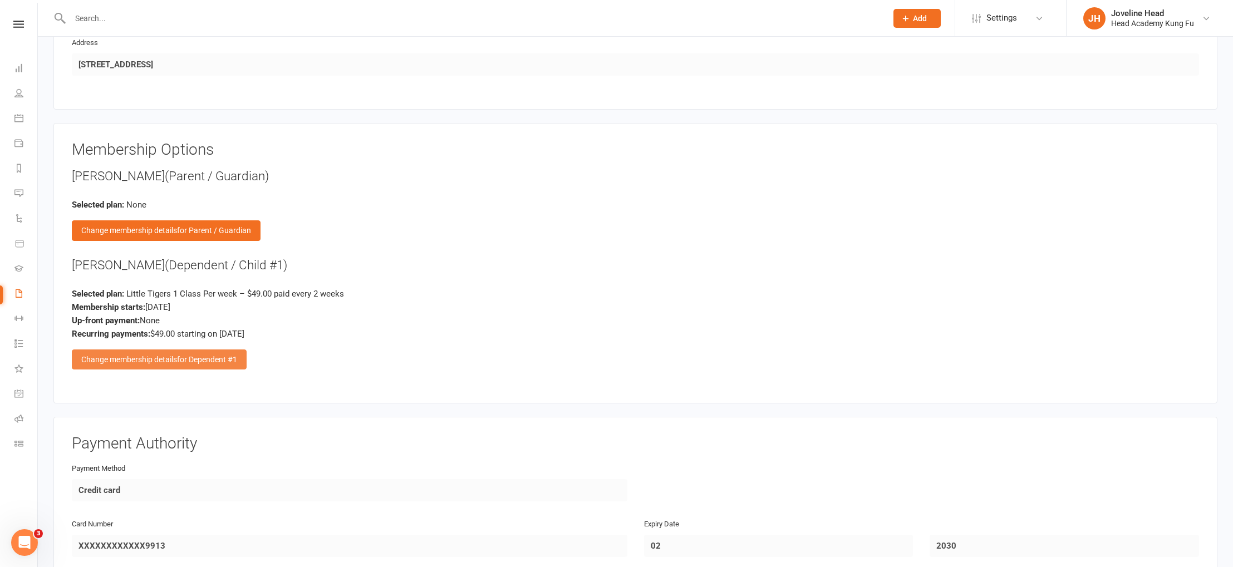
click at [203, 356] on span "for Dependent #1" at bounding box center [207, 359] width 60 height 9
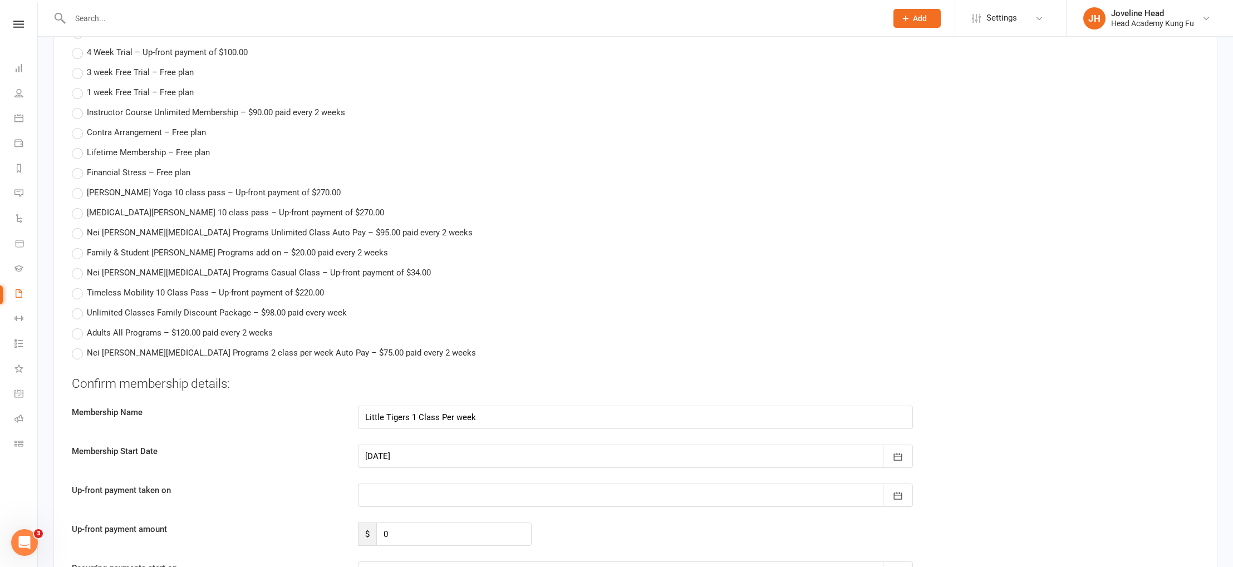
scroll to position [1661, 0]
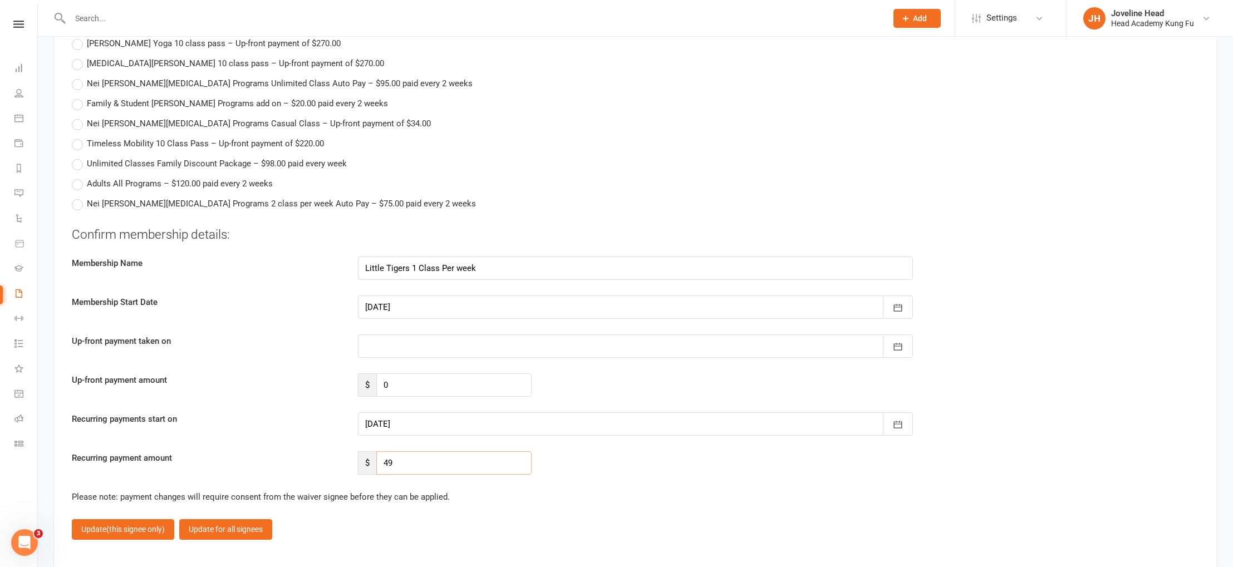
drag, startPoint x: 409, startPoint y: 462, endPoint x: 354, endPoint y: 458, distance: 54.7
click at [354, 457] on div "$ 49" at bounding box center [445, 463] width 191 height 23
type input "44"
click at [559, 458] on div "Recurring payment amount $ 44" at bounding box center [635, 463] width 1144 height 23
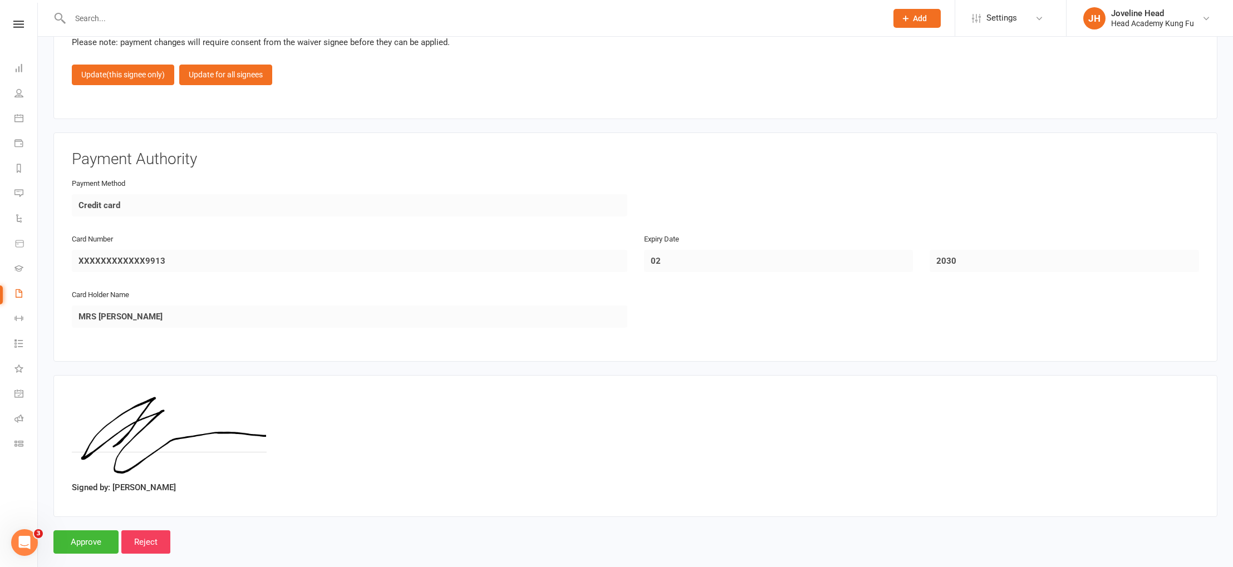
scroll to position [2129, 0]
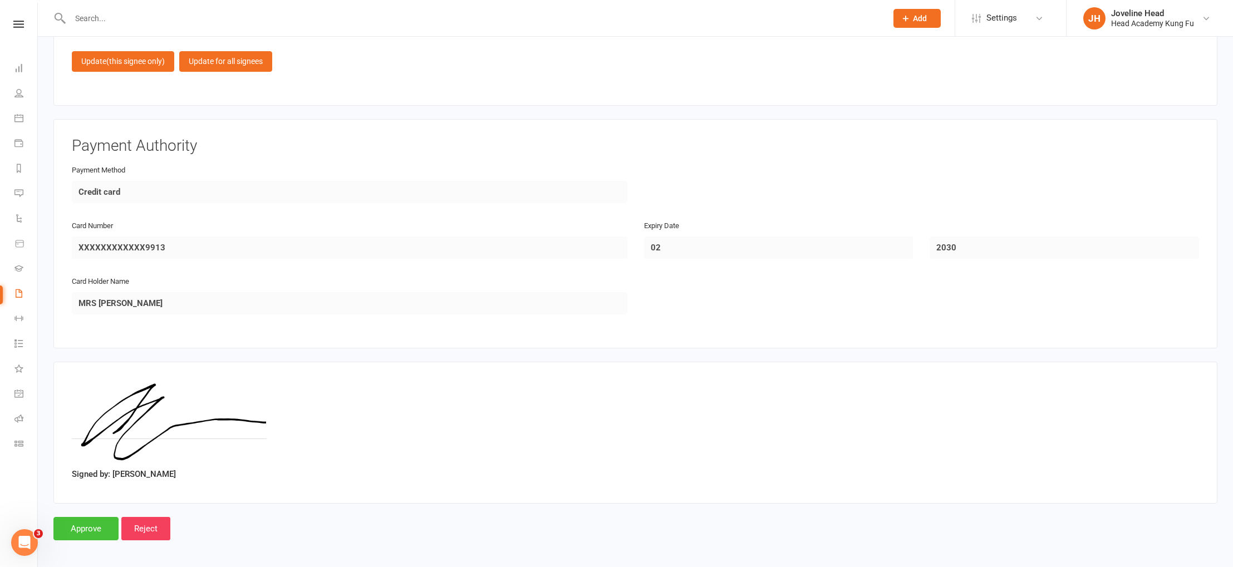
click at [89, 523] on input "Approve" at bounding box center [85, 528] width 65 height 23
click at [1205, 28] on button "×" at bounding box center [1204, 31] width 20 height 24
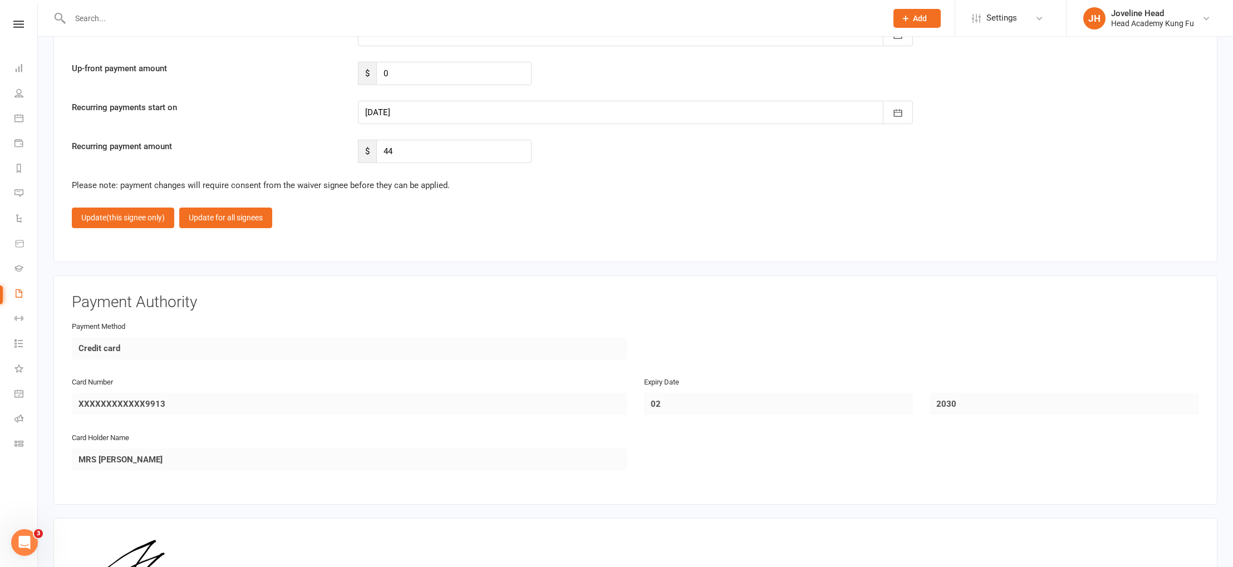
scroll to position [1973, 0]
click at [138, 214] on span "(this signee only)" at bounding box center [135, 217] width 58 height 9
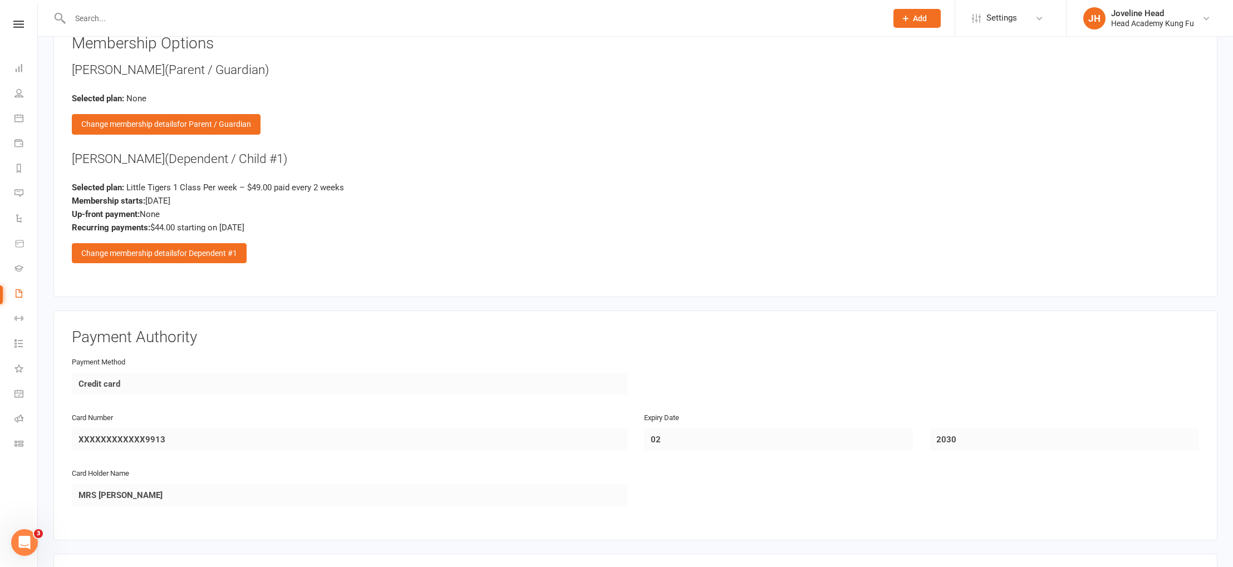
scroll to position [1394, 0]
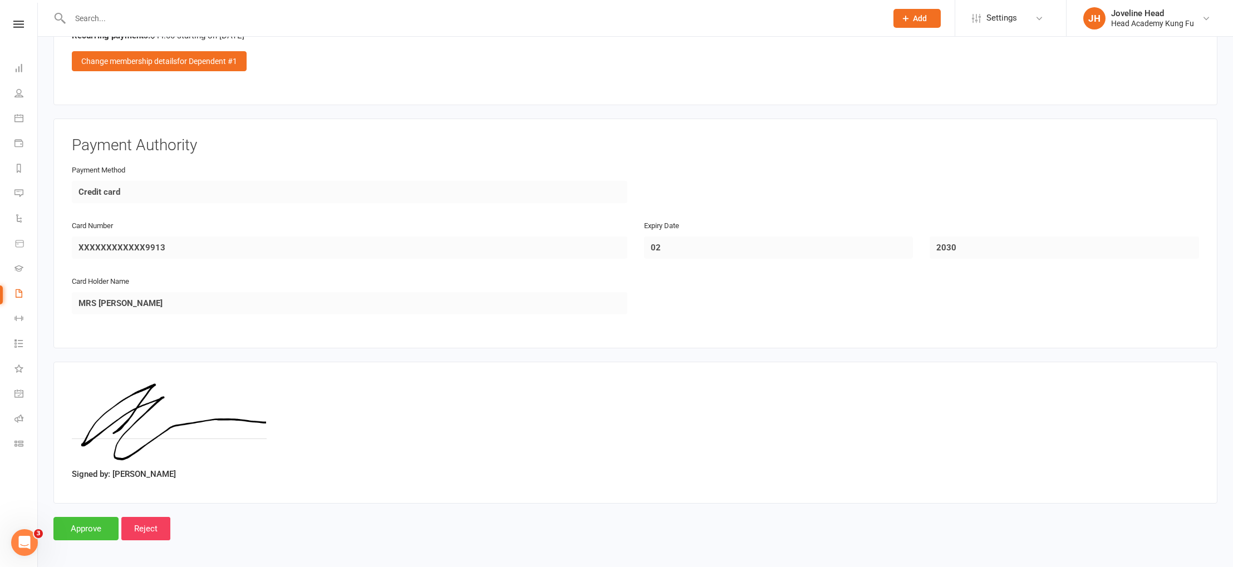
click at [92, 523] on input "Approve" at bounding box center [85, 528] width 65 height 23
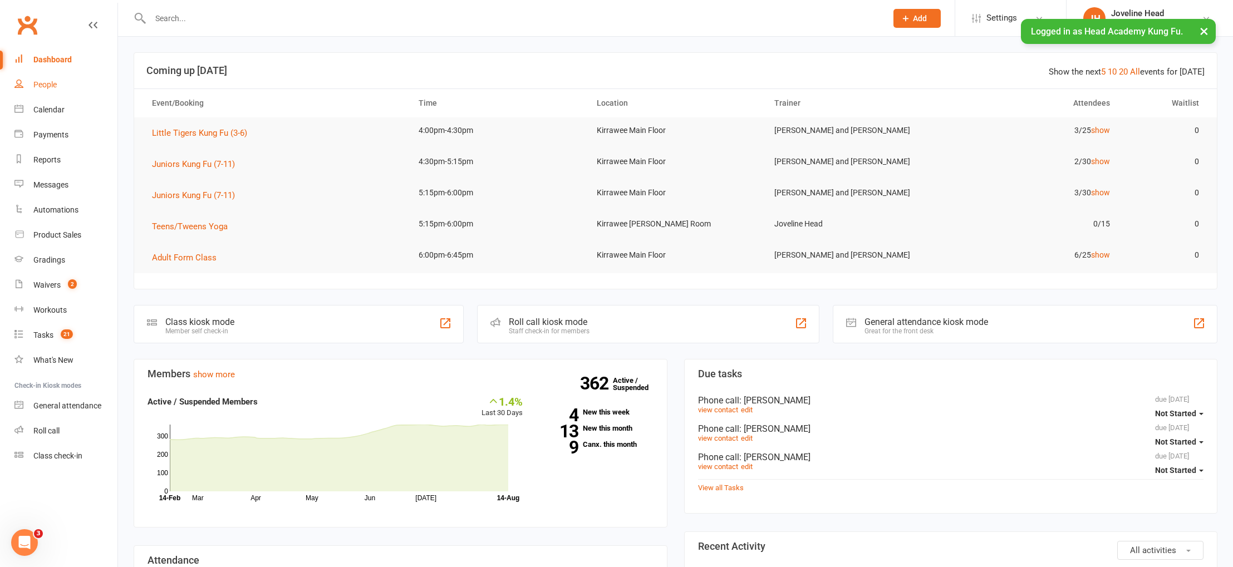
click at [50, 87] on div "People" at bounding box center [44, 84] width 23 height 9
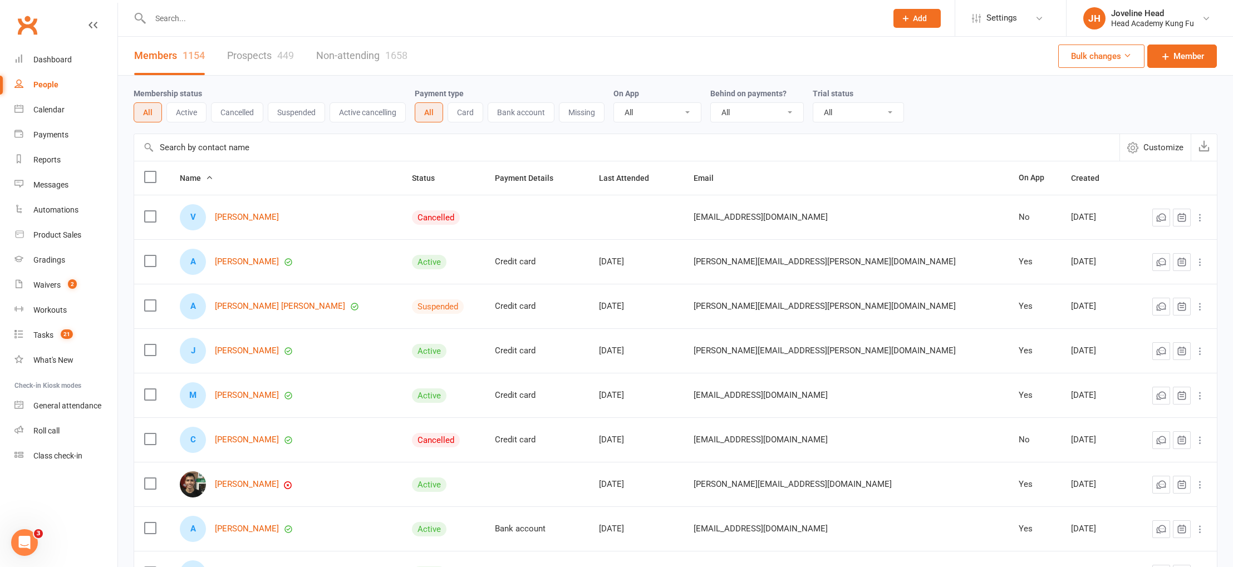
click at [315, 11] on input "text" at bounding box center [513, 19] width 732 height 16
type input "k"
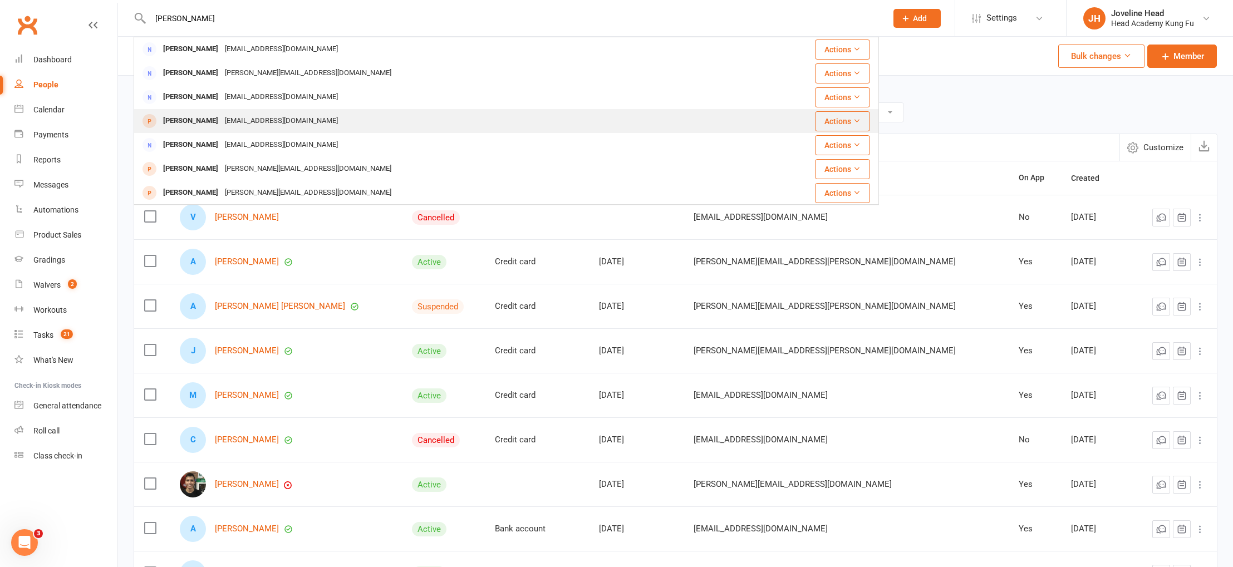
type input "[PERSON_NAME]"
click at [272, 120] on div "[EMAIL_ADDRESS][DOMAIN_NAME]" at bounding box center [282, 121] width 120 height 16
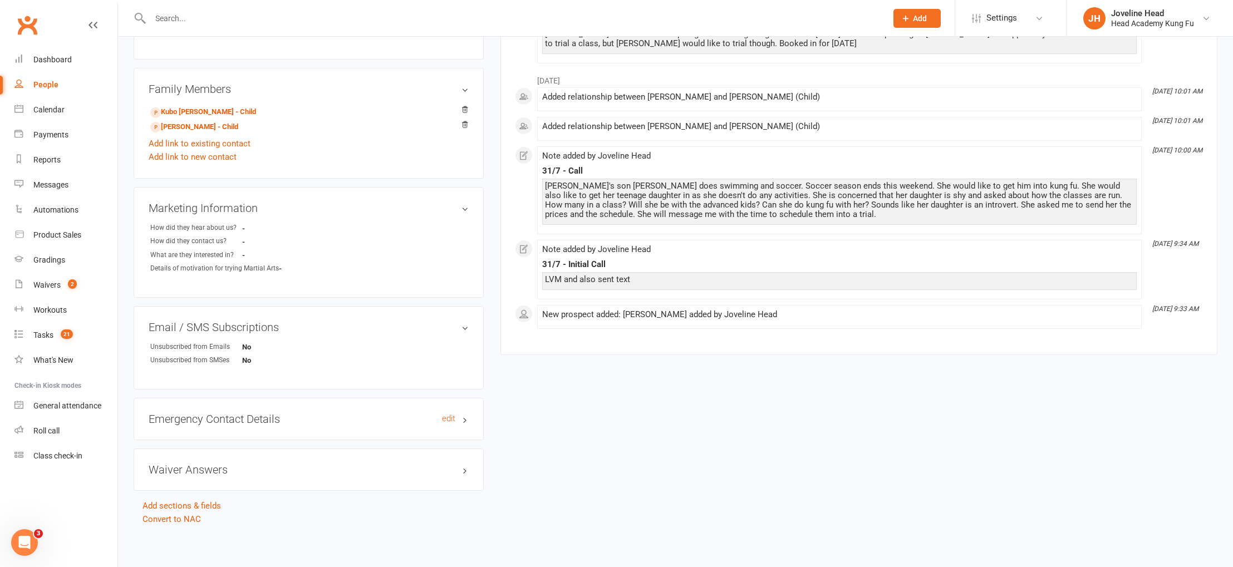
scroll to position [396, 0]
click at [187, 517] on link "Convert to NAC" at bounding box center [172, 520] width 58 height 10
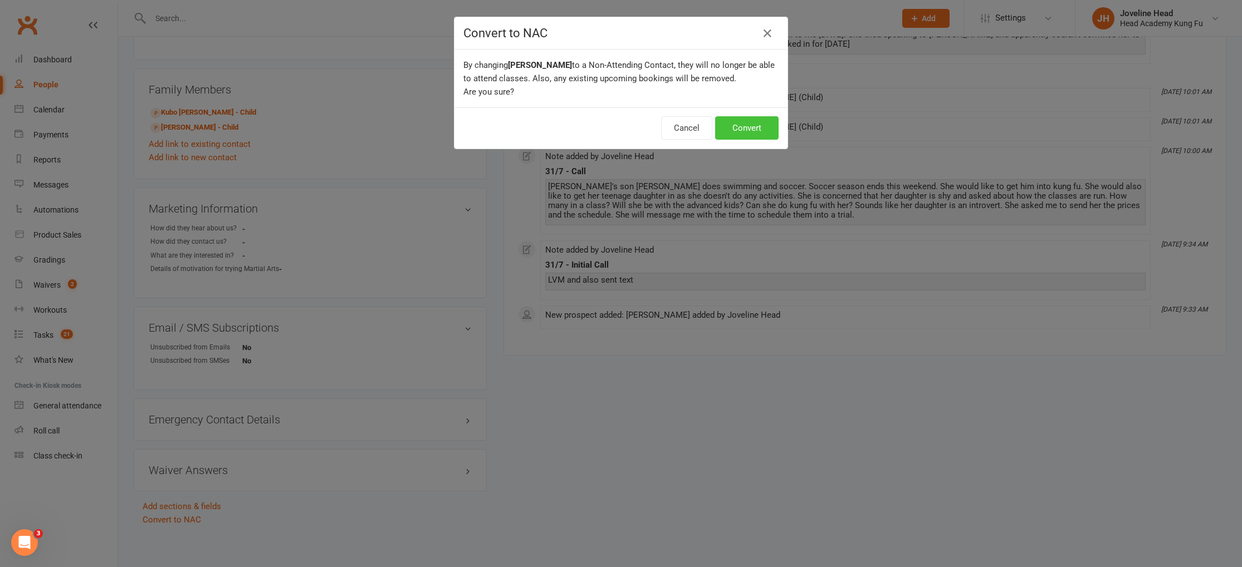
click at [742, 125] on button "Convert" at bounding box center [746, 127] width 63 height 23
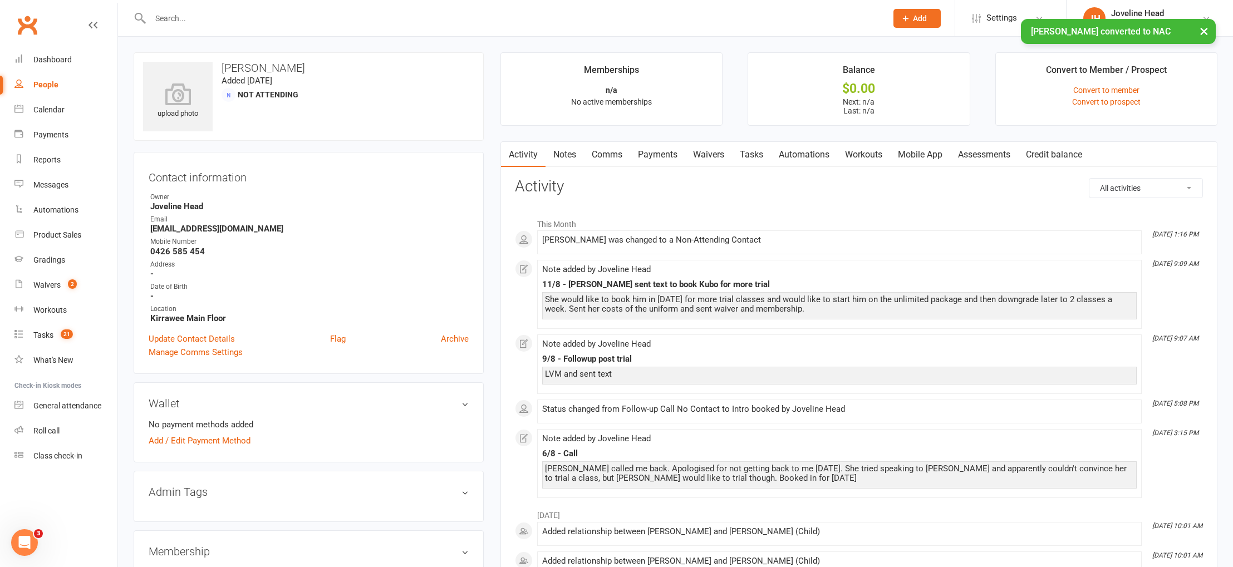
click at [442, 156] on div "Contact information Owner Joveline Head Email [EMAIL_ADDRESS][DOMAIN_NAME] Mobi…" at bounding box center [309, 263] width 350 height 222
click at [56, 283] on div "Waivers" at bounding box center [46, 285] width 27 height 9
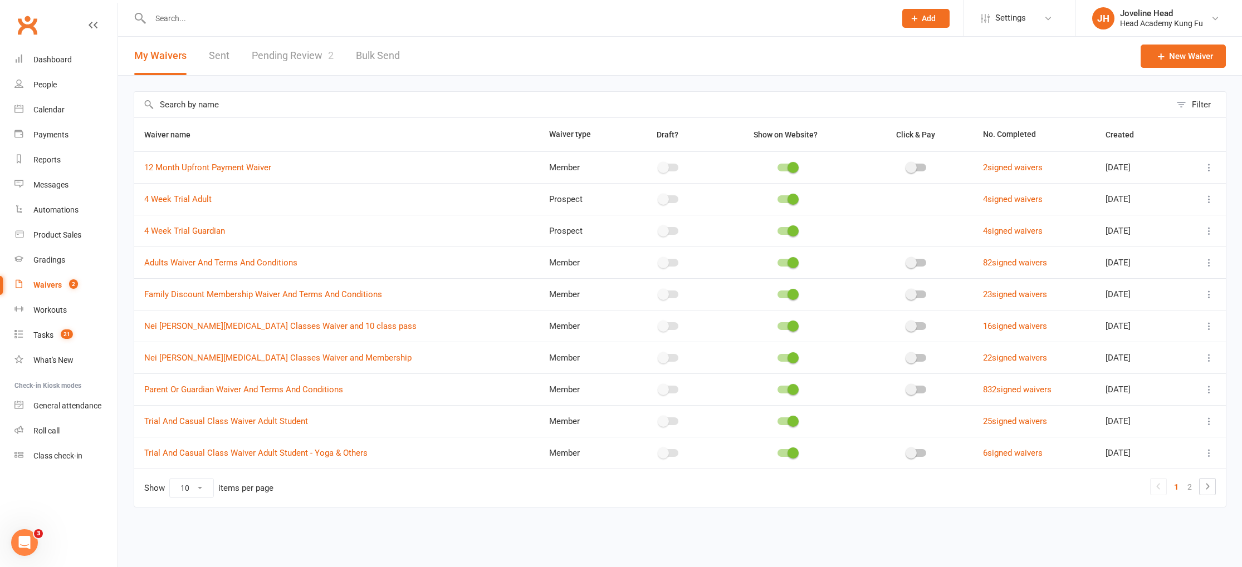
click at [311, 57] on link "Pending Review 2" at bounding box center [293, 56] width 82 height 38
